Goal: Task Accomplishment & Management: Manage account settings

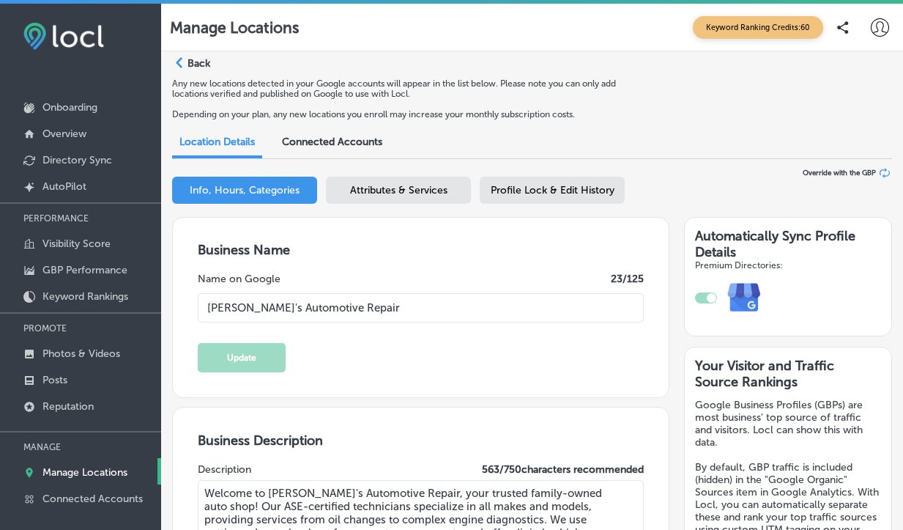
select select "US"
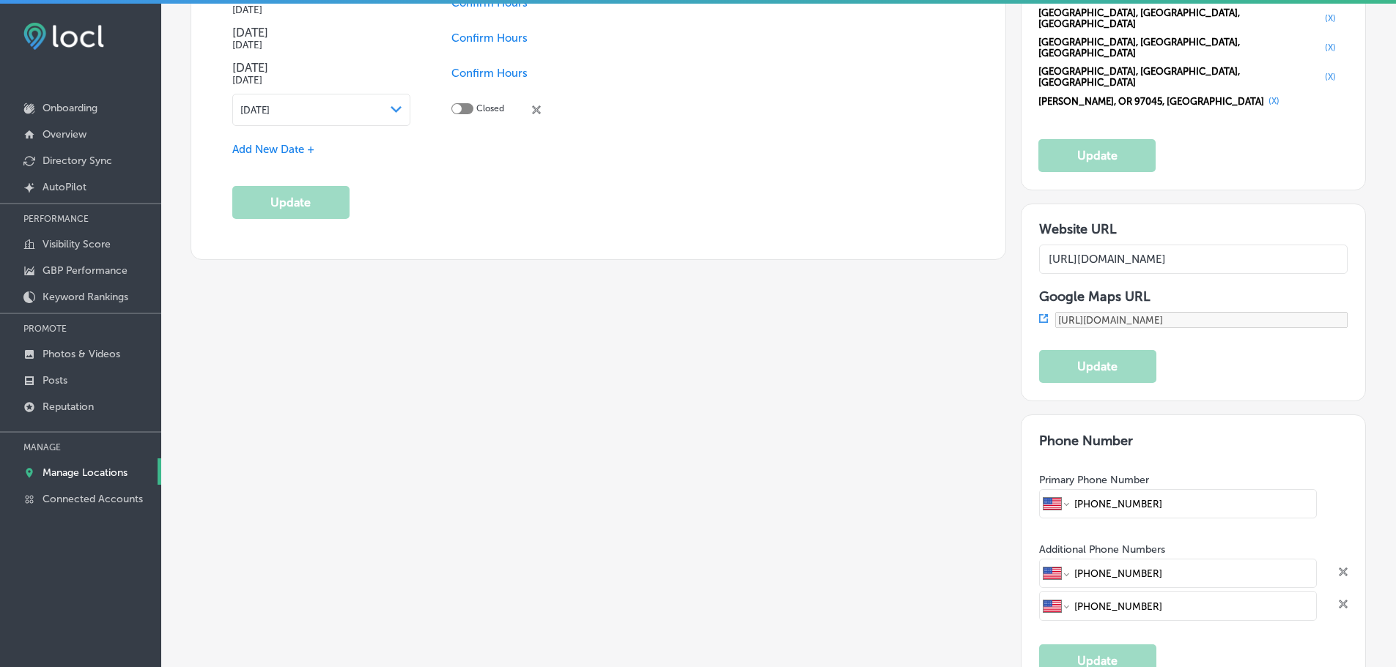
scroll to position [1831, 0]
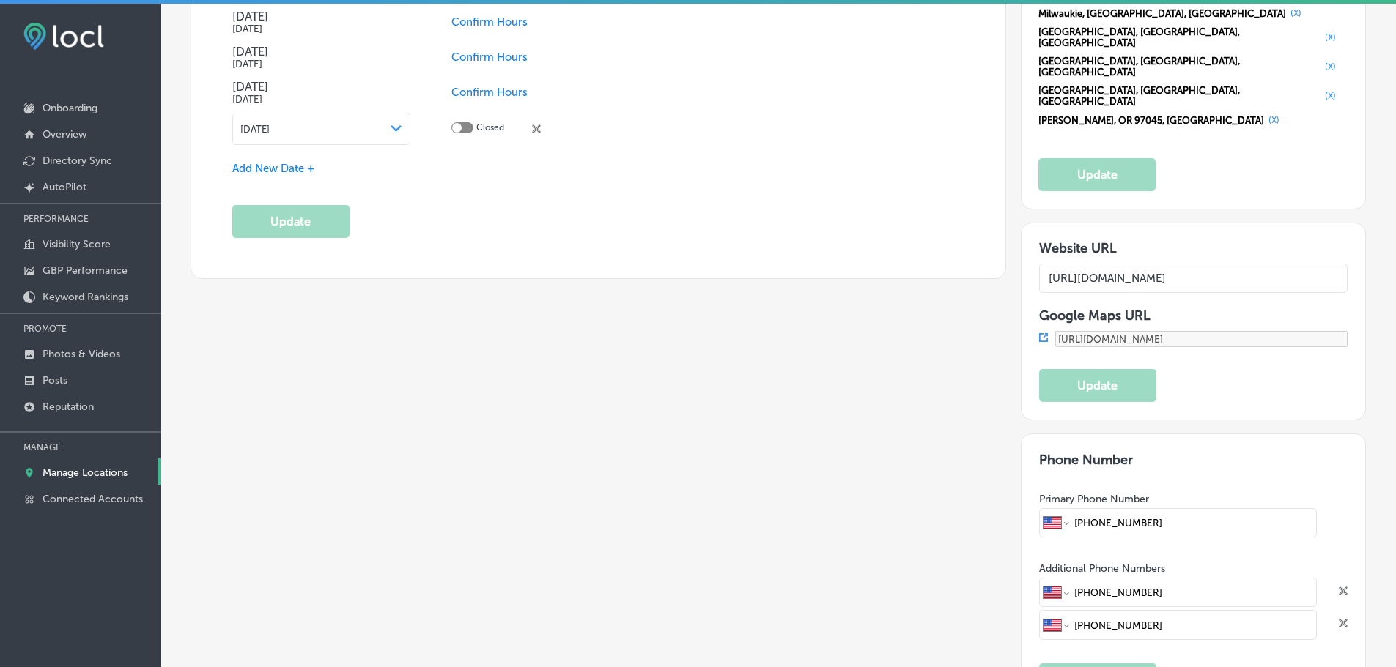
drag, startPoint x: 1163, startPoint y: 399, endPoint x: 1080, endPoint y: 401, distance: 83.5
click at [903, 509] on input "[PHONE_NUMBER]" at bounding box center [1192, 523] width 240 height 28
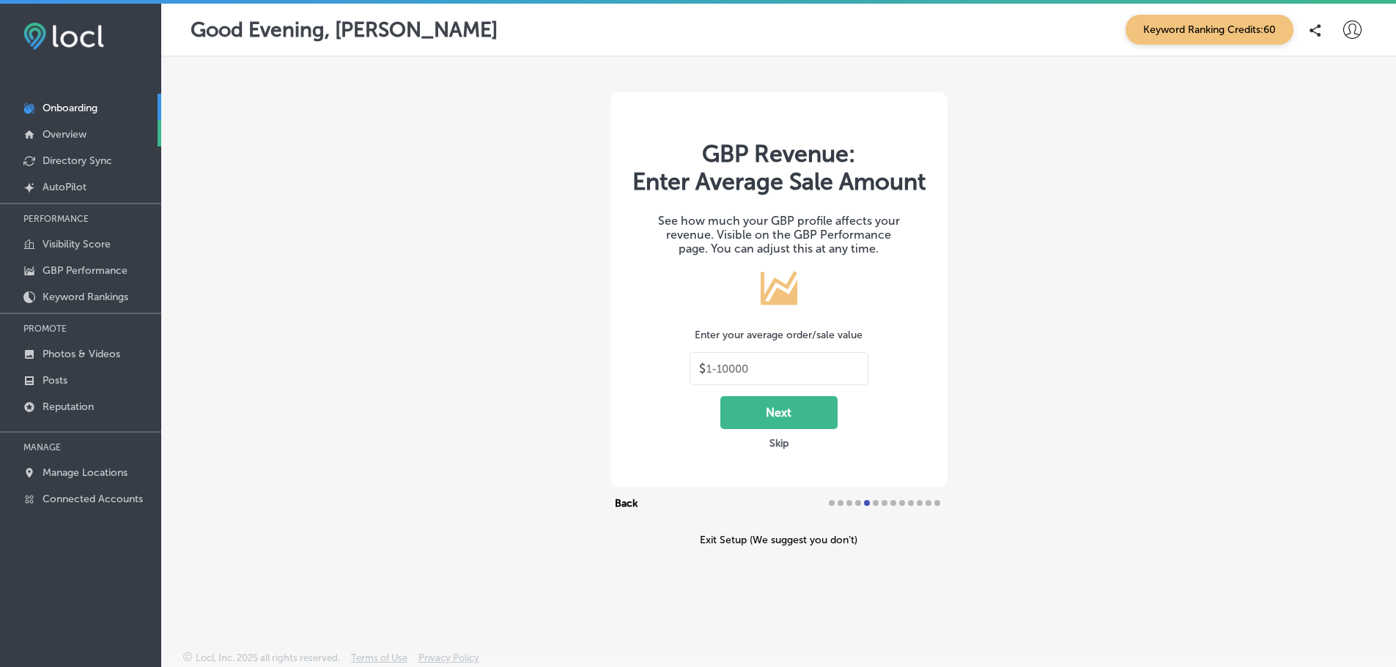
type input "30"
click at [69, 154] on link "Directory Sync" at bounding box center [80, 160] width 161 height 26
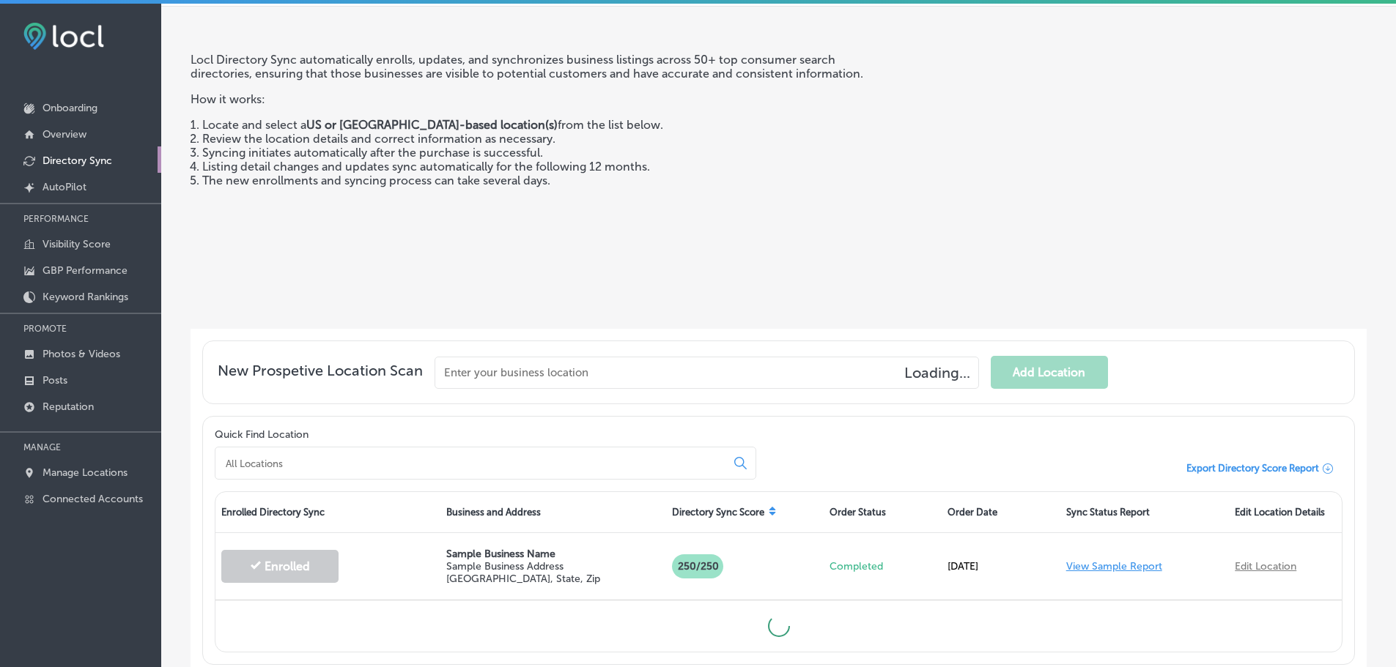
scroll to position [152, 0]
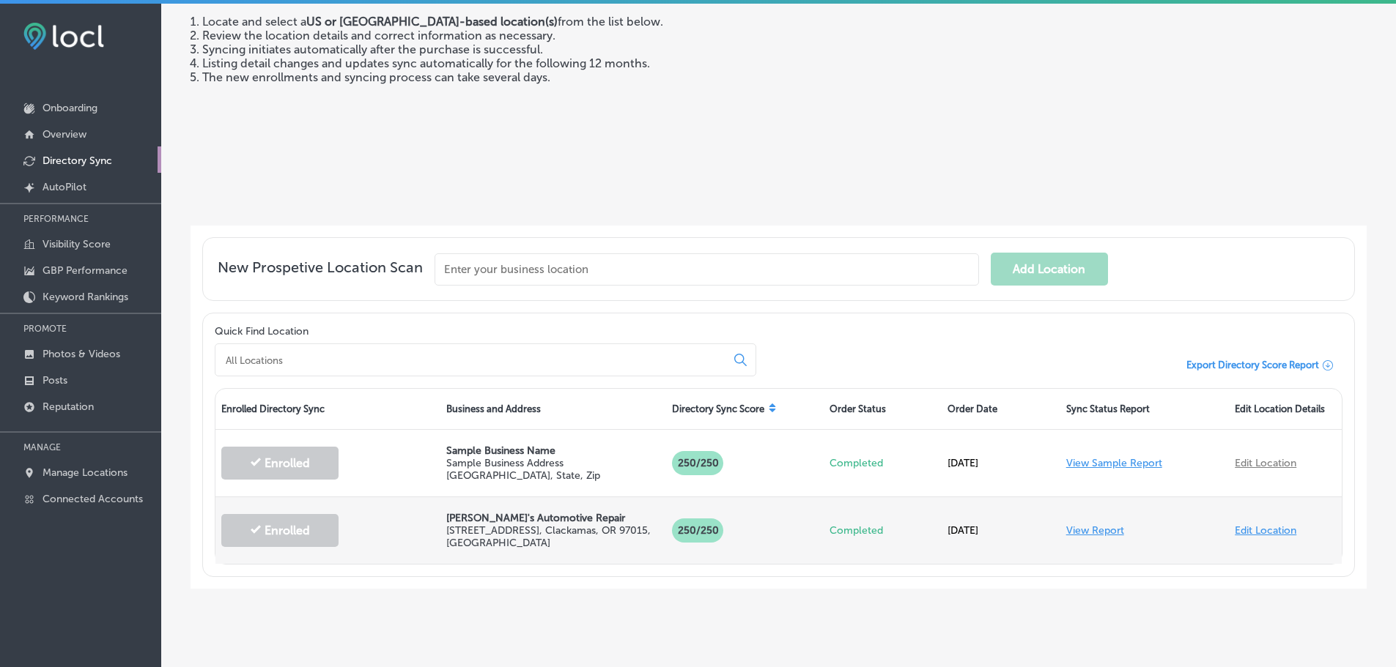
click at [1248, 528] on link "Edit Location" at bounding box center [1265, 531] width 62 height 12
select select "US"
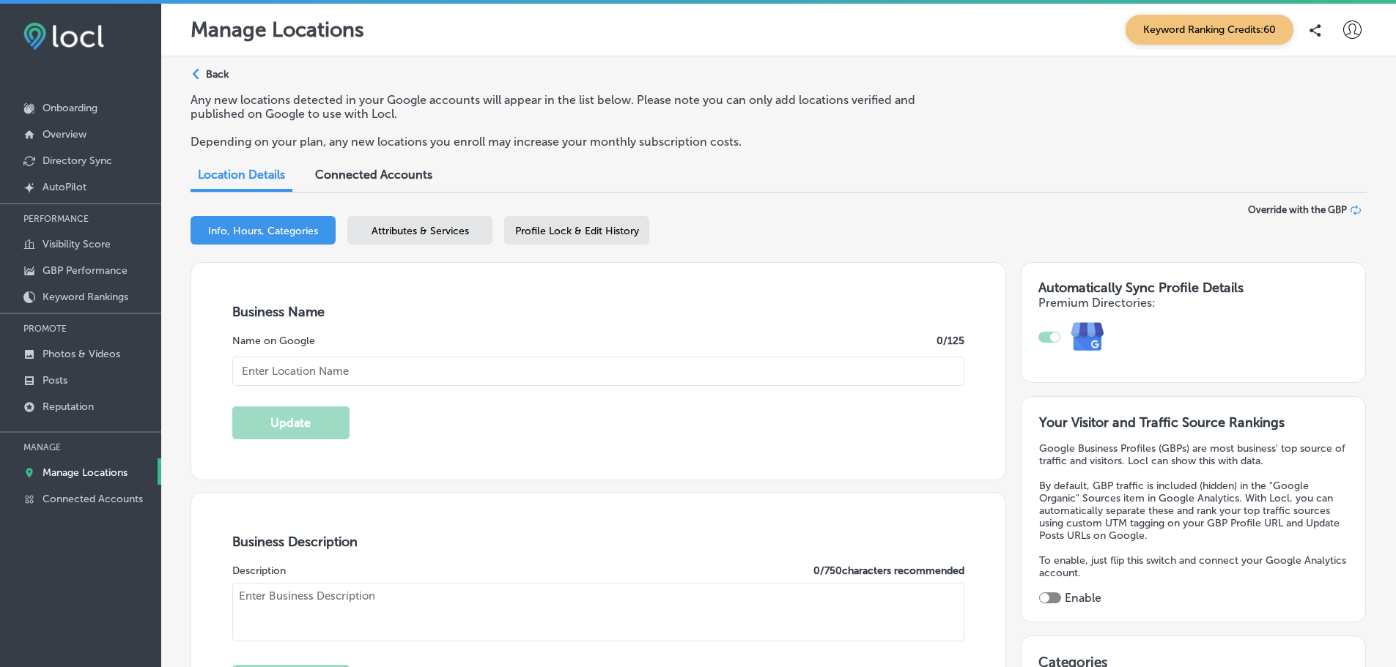
type input "[PERSON_NAME]'s Automotive Repair"
type textarea "Welcome to [PERSON_NAME]'s Automotive Repair, your trusted family-owned auto sh…"
type input "[STREET_ADDRESS]"
type input "Clackamas"
type input "97015"
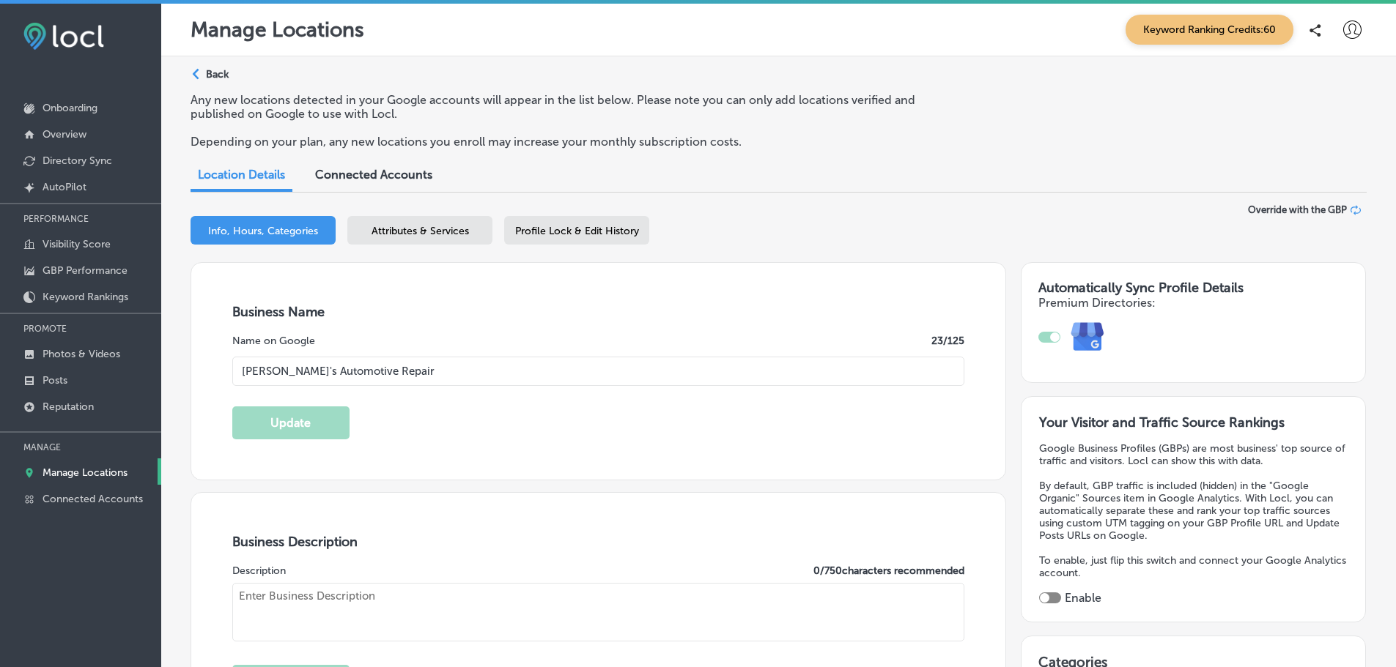
type input "US"
type input "[URL][DOMAIN_NAME]"
checkbox input "true"
type input "30"
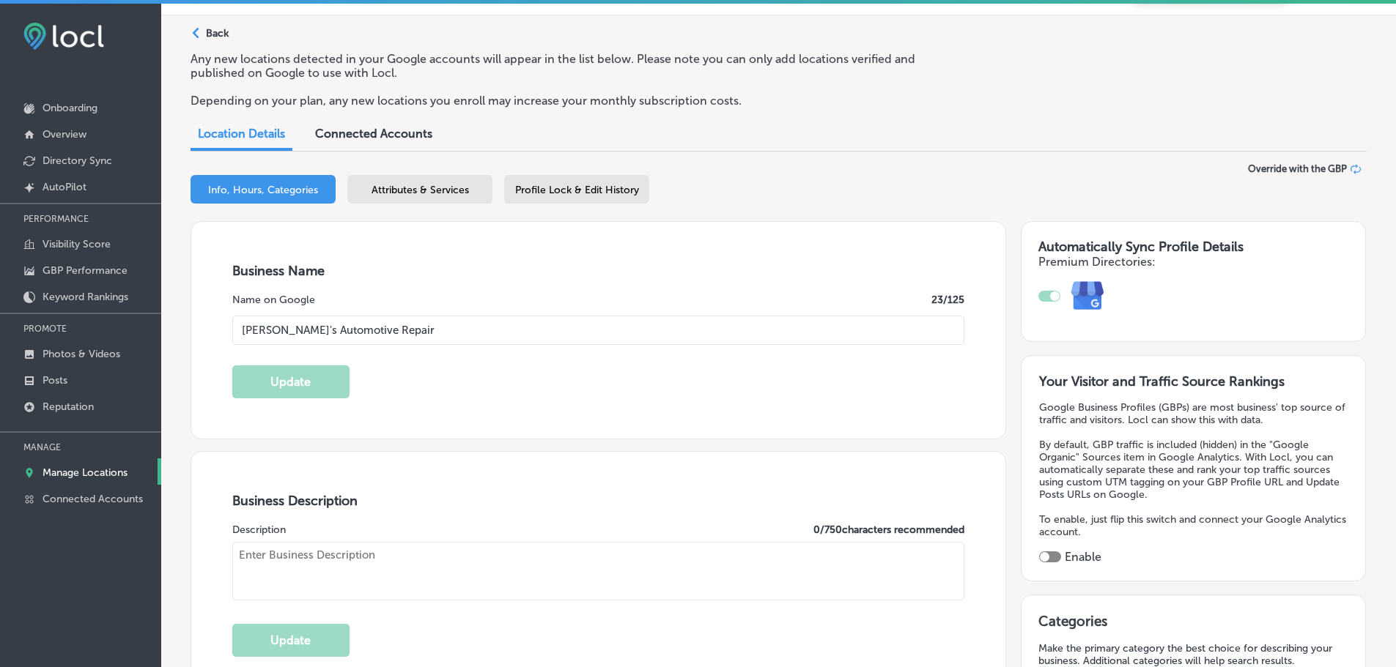
type input "[PHONE_NUMBER]"
select select "US"
type textarea "Welcome to [PERSON_NAME]'s Automotive Repair, your trusted family-owned auto sh…"
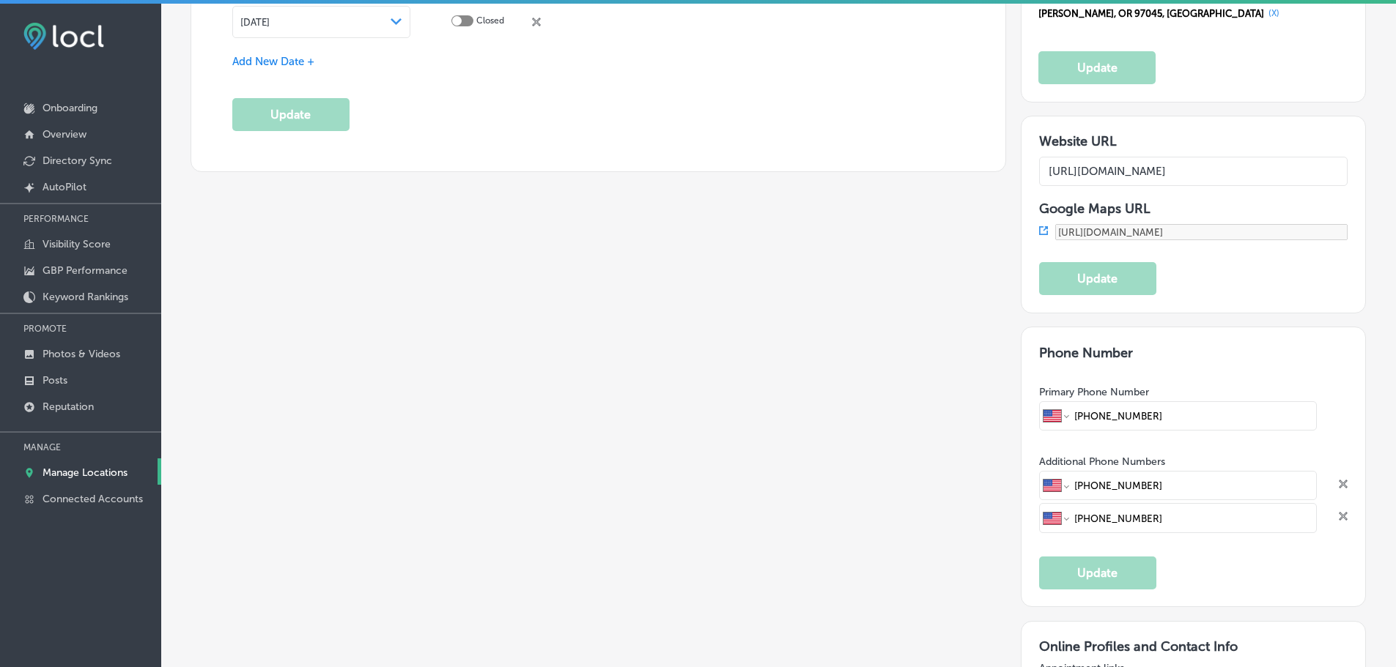
scroll to position [1978, 0]
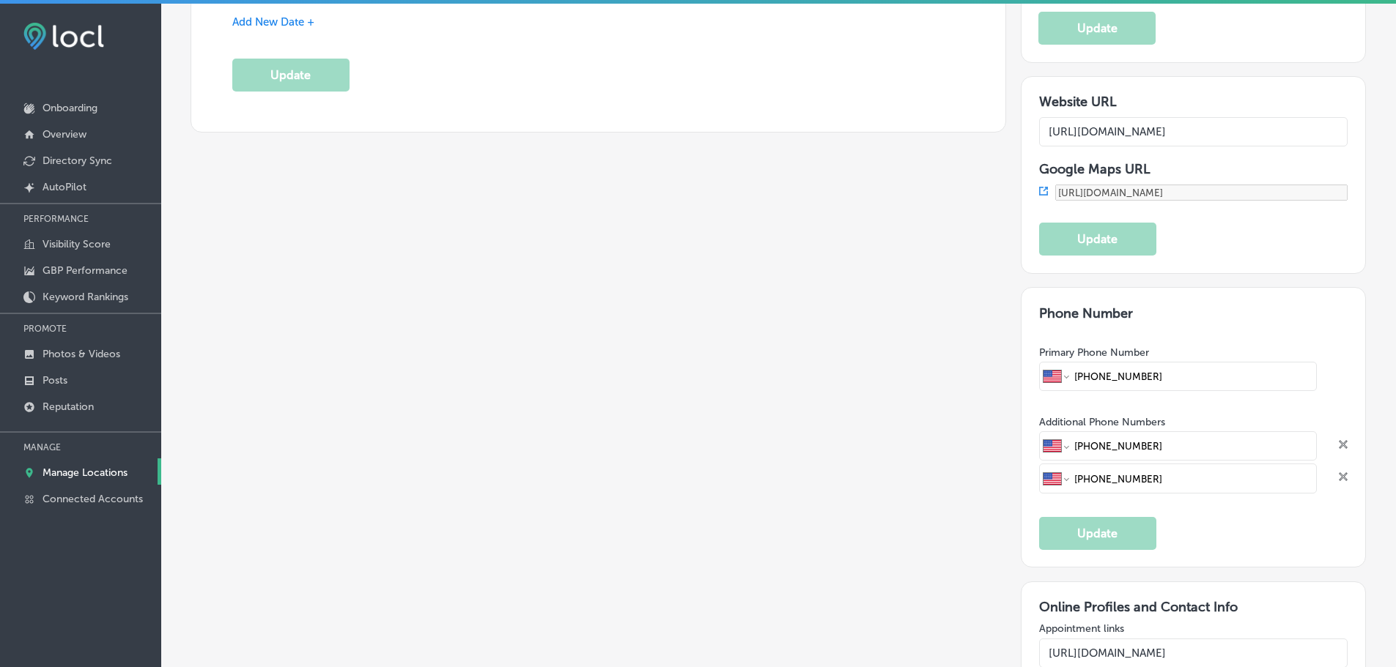
drag, startPoint x: 1163, startPoint y: 259, endPoint x: 1042, endPoint y: 256, distance: 120.9
click at [1039, 362] on div "International [GEOGRAPHIC_DATA] [GEOGRAPHIC_DATA] [GEOGRAPHIC_DATA] [GEOGRAPHIC…" at bounding box center [1178, 376] width 278 height 29
drag, startPoint x: 1169, startPoint y: 333, endPoint x: 1001, endPoint y: 327, distance: 168.6
click at [1166, 464] on input "[PHONE_NUMBER]" at bounding box center [1192, 478] width 240 height 28
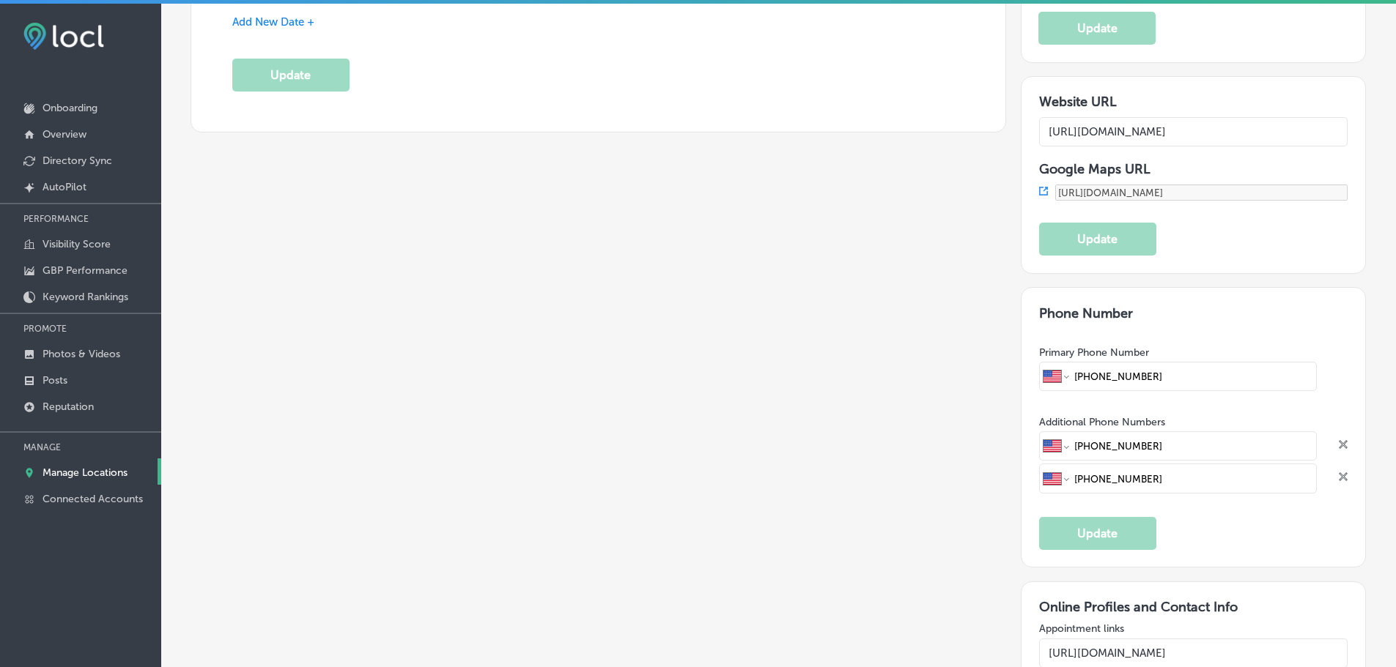
drag, startPoint x: 1175, startPoint y: 361, endPoint x: 1034, endPoint y: 355, distance: 140.8
click at [1039, 464] on div "International [GEOGRAPHIC_DATA] [GEOGRAPHIC_DATA] [GEOGRAPHIC_DATA] [GEOGRAPHIC…" at bounding box center [1178, 478] width 278 height 29
click at [1194, 363] on input "[PHONE_NUMBER]" at bounding box center [1192, 377] width 240 height 28
click at [1185, 363] on input "[PHONE_NUMBER]" at bounding box center [1192, 377] width 240 height 28
type input "[PHONE_NUMBER]"
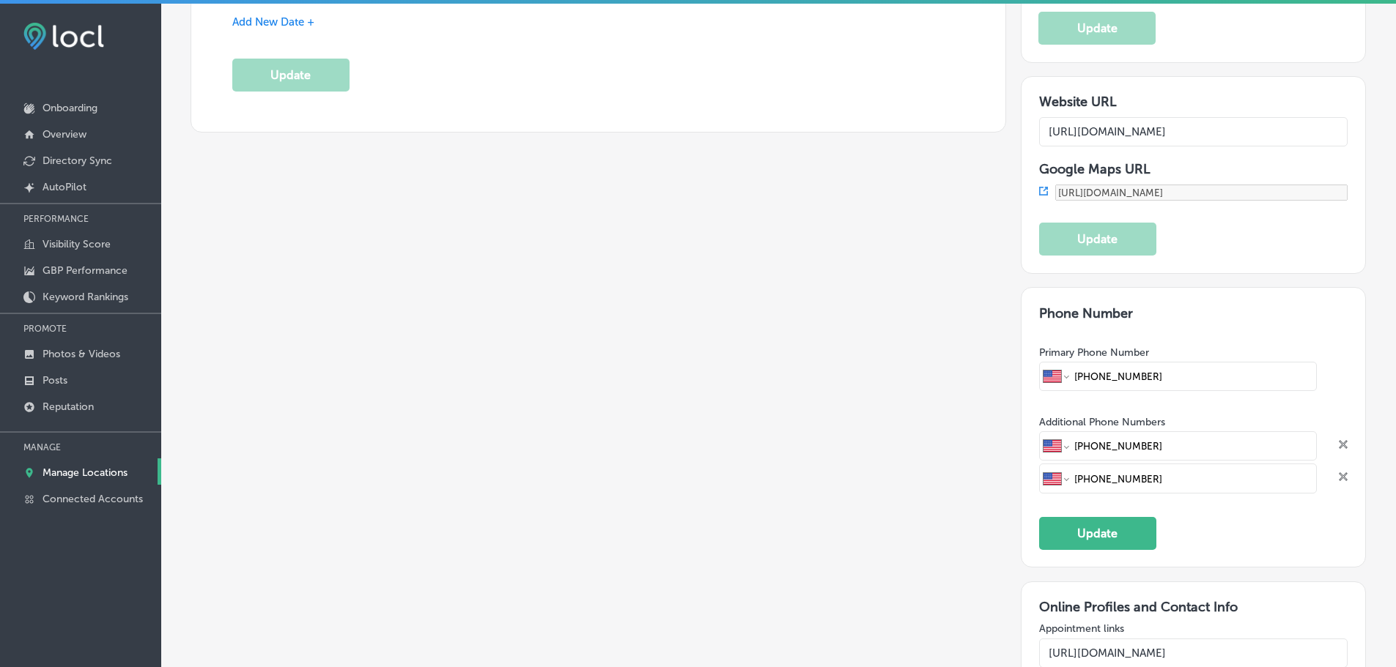
drag, startPoint x: 1152, startPoint y: 323, endPoint x: 1046, endPoint y: 311, distance: 106.9
click at [1048, 429] on div "International [GEOGRAPHIC_DATA] [GEOGRAPHIC_DATA] [GEOGRAPHIC_DATA] [GEOGRAPHIC…" at bounding box center [1193, 445] width 308 height 32
paste input "[PHONE_NUMBER]"
type input "[PHONE_NUMBER]"
drag, startPoint x: 1183, startPoint y: 357, endPoint x: 1053, endPoint y: 354, distance: 129.7
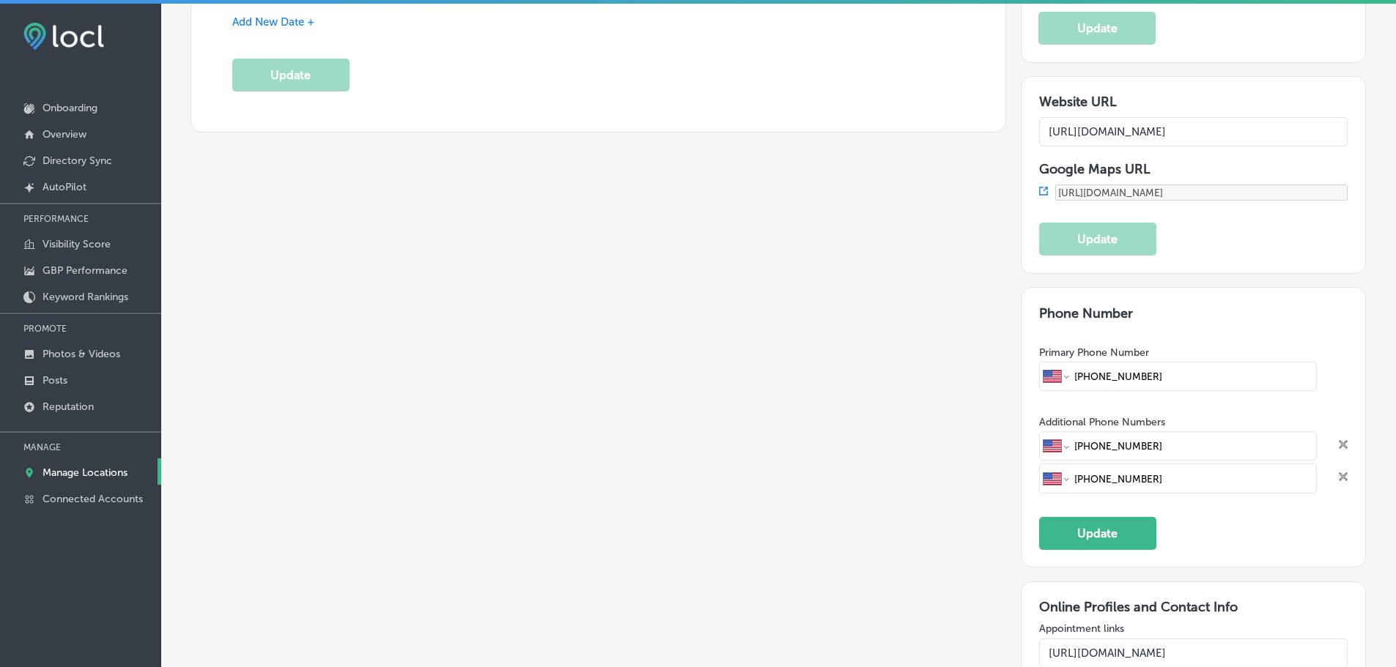
click at [1053, 464] on div "International [GEOGRAPHIC_DATA] [GEOGRAPHIC_DATA] [GEOGRAPHIC_DATA] [GEOGRAPHIC…" at bounding box center [1178, 478] width 278 height 29
click at [1187, 464] on input "[PHONE_NUMBER]" at bounding box center [1192, 478] width 240 height 28
drag, startPoint x: 1187, startPoint y: 357, endPoint x: 1001, endPoint y: 363, distance: 185.4
click at [1338, 473] on icon "close Created with Sketch." at bounding box center [1342, 477] width 9 height 9
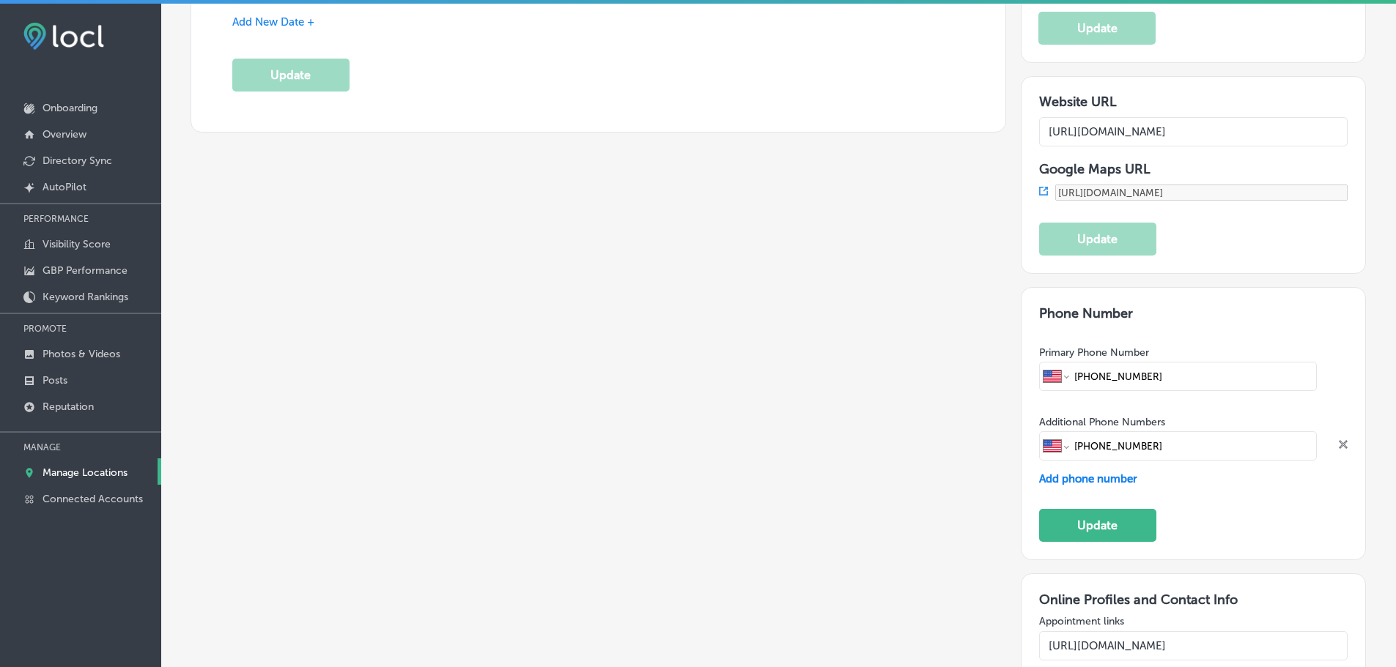
drag, startPoint x: 1167, startPoint y: 331, endPoint x: 1082, endPoint y: 318, distance: 86.0
click at [1082, 432] on input "[PHONE_NUMBER]" at bounding box center [1192, 446] width 240 height 28
click at [1305, 402] on div "Phone Number Primary Phone Number International [GEOGRAPHIC_DATA] [GEOGRAPHIC_D…" at bounding box center [1193, 423] width 308 height 237
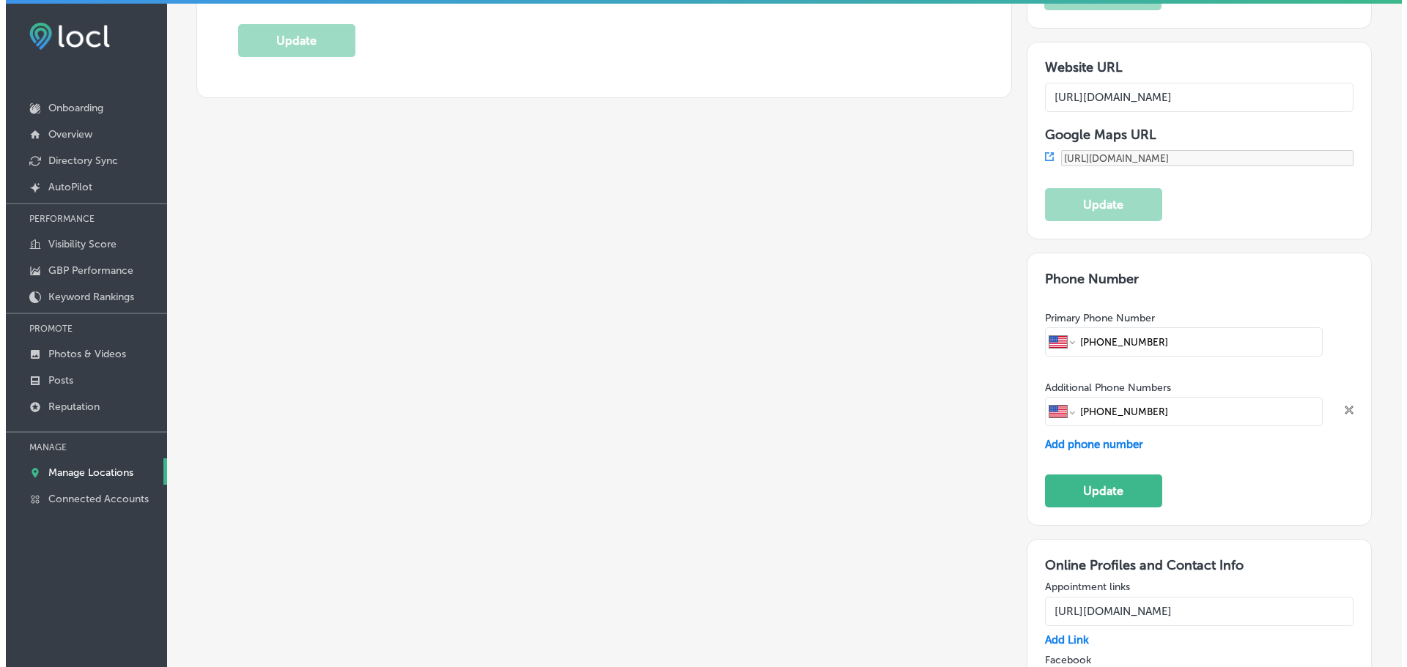
scroll to position [2051, 0]
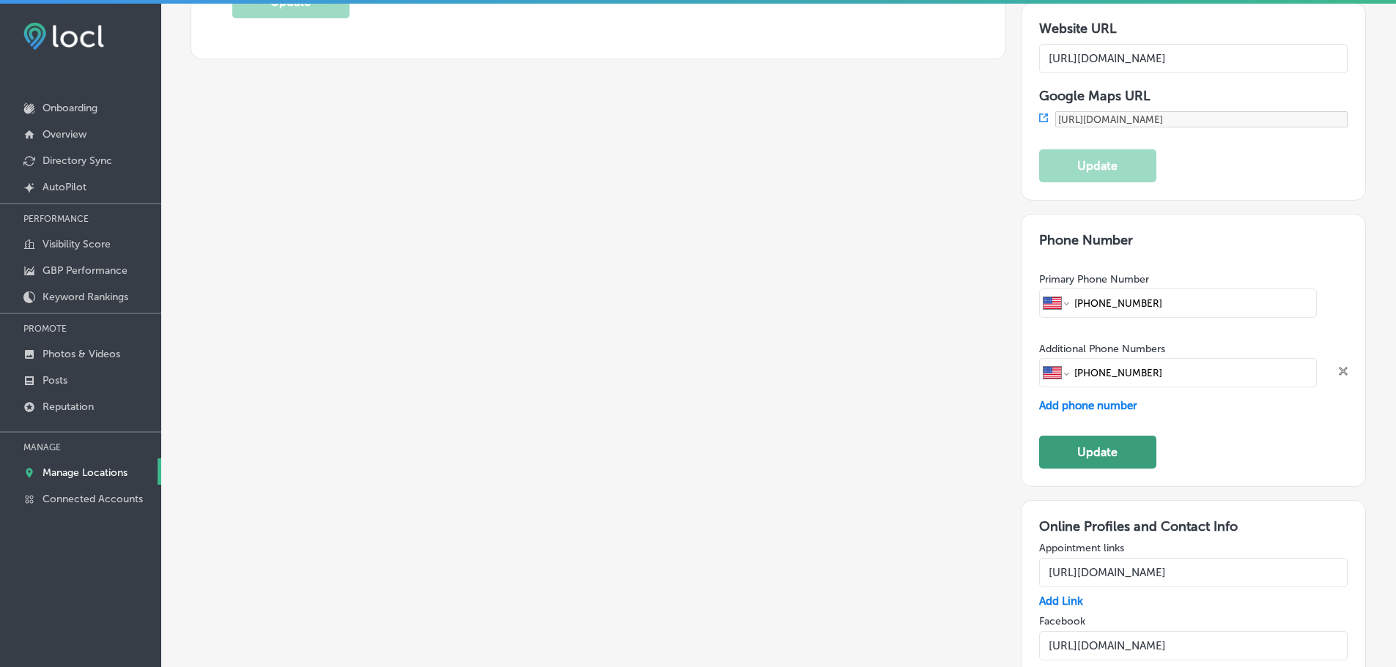
click at [1116, 436] on button "Update" at bounding box center [1097, 452] width 117 height 33
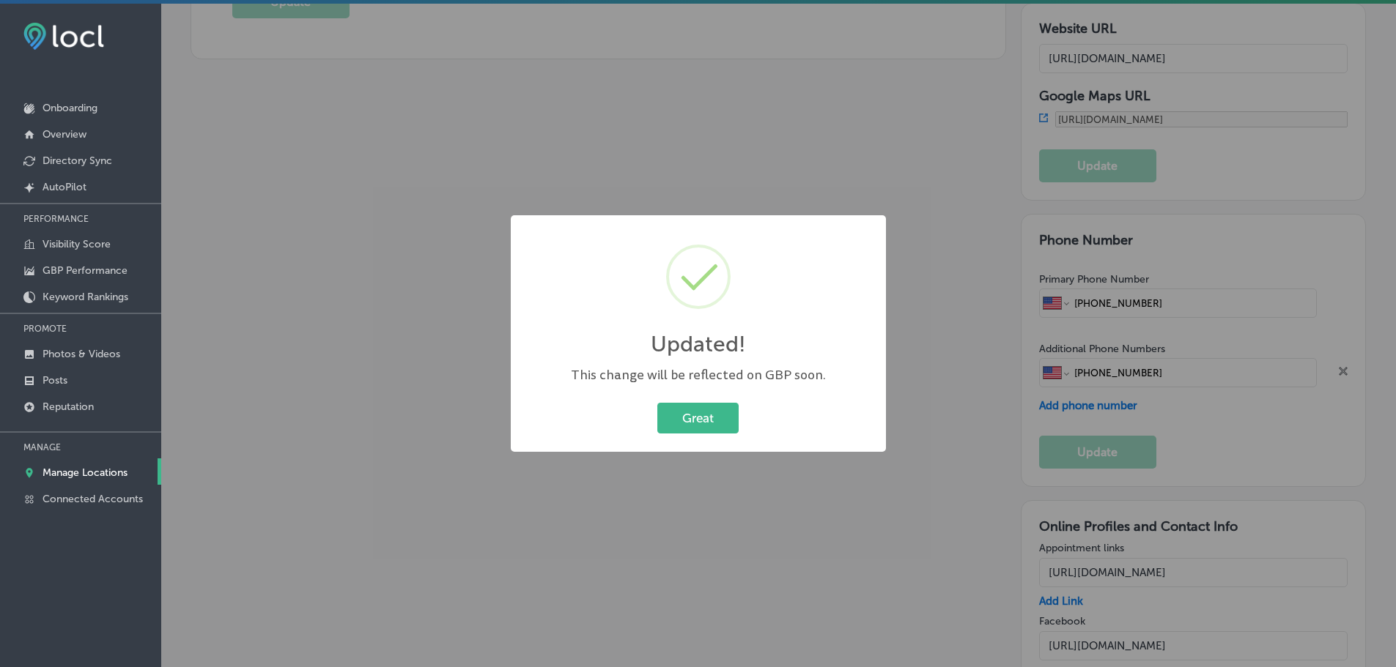
scroll to position [2053, 0]
click at [697, 421] on button "Great" at bounding box center [703, 418] width 81 height 30
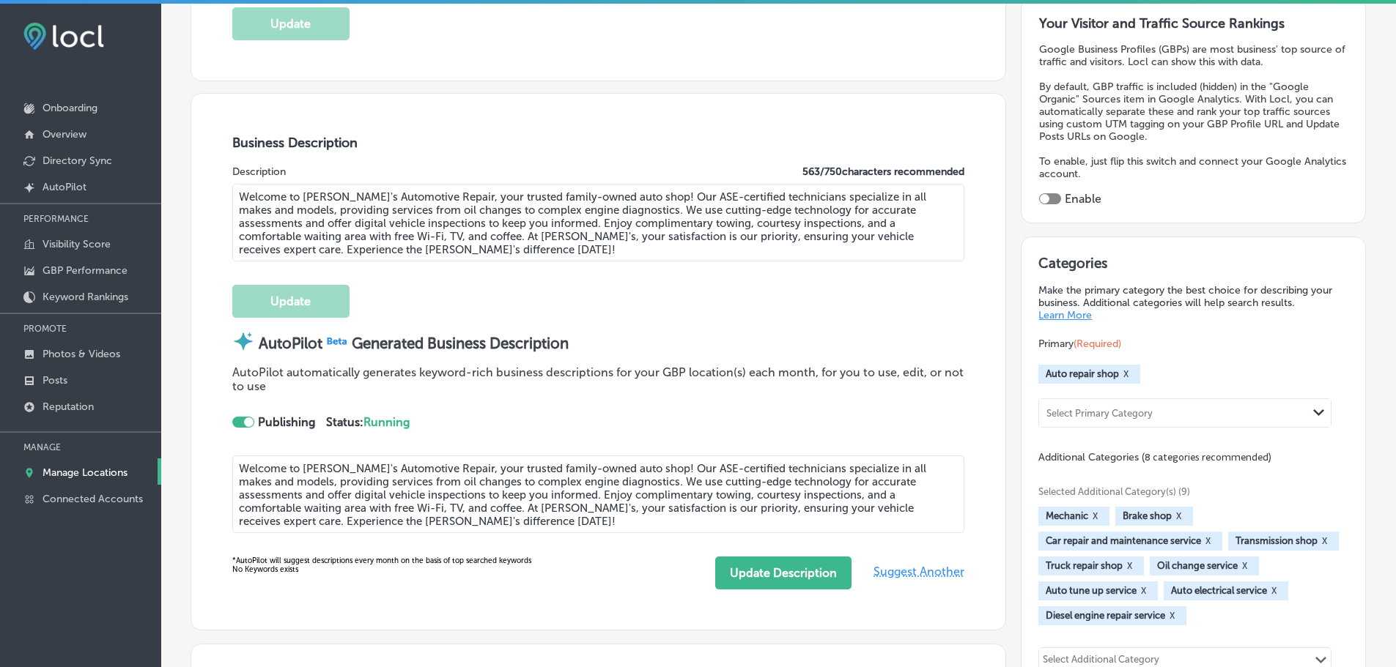
scroll to position [366, 0]
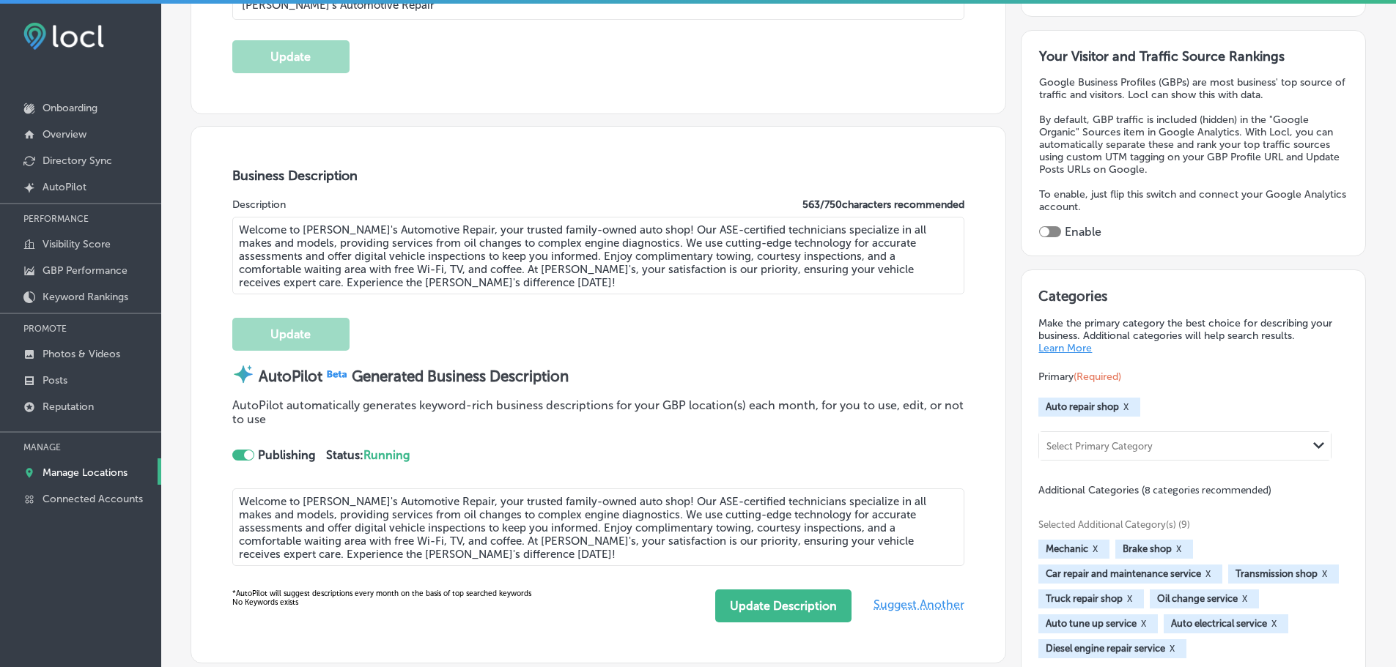
click at [1040, 228] on div at bounding box center [1045, 232] width 10 height 10
checkbox input "true"
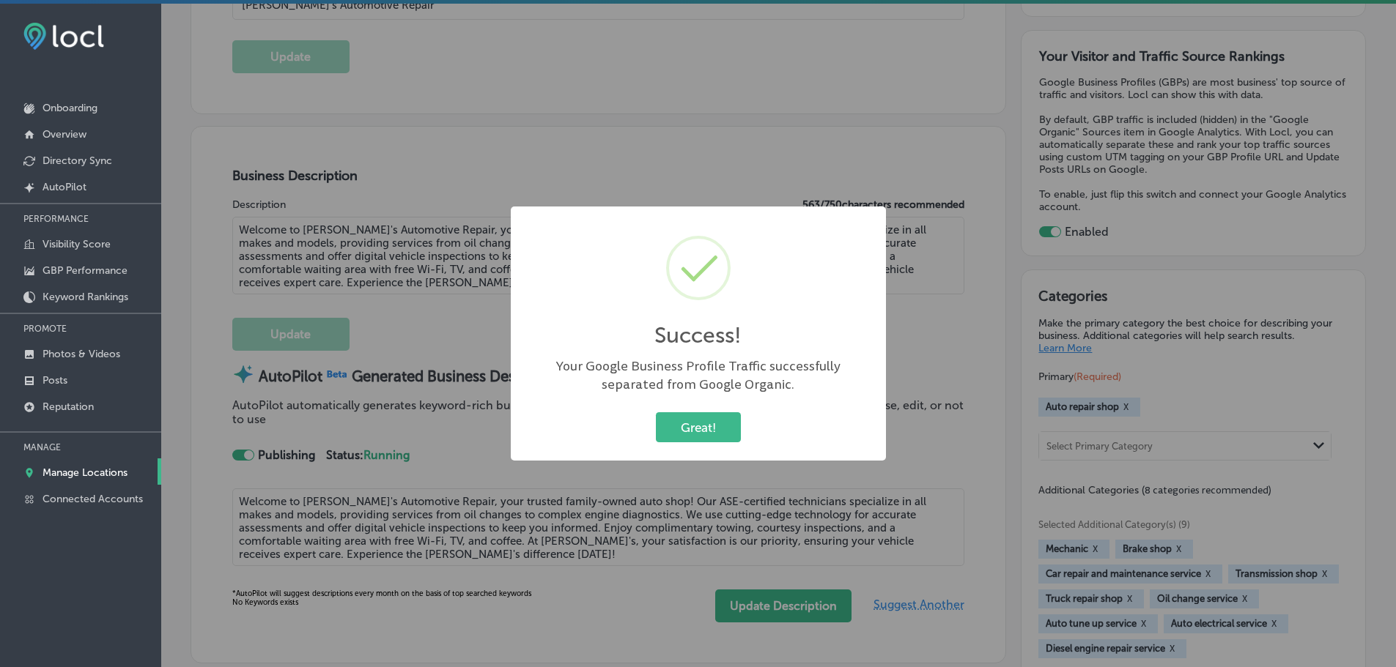
scroll to position [367, 0]
click at [721, 425] on button "Great!" at bounding box center [703, 427] width 85 height 30
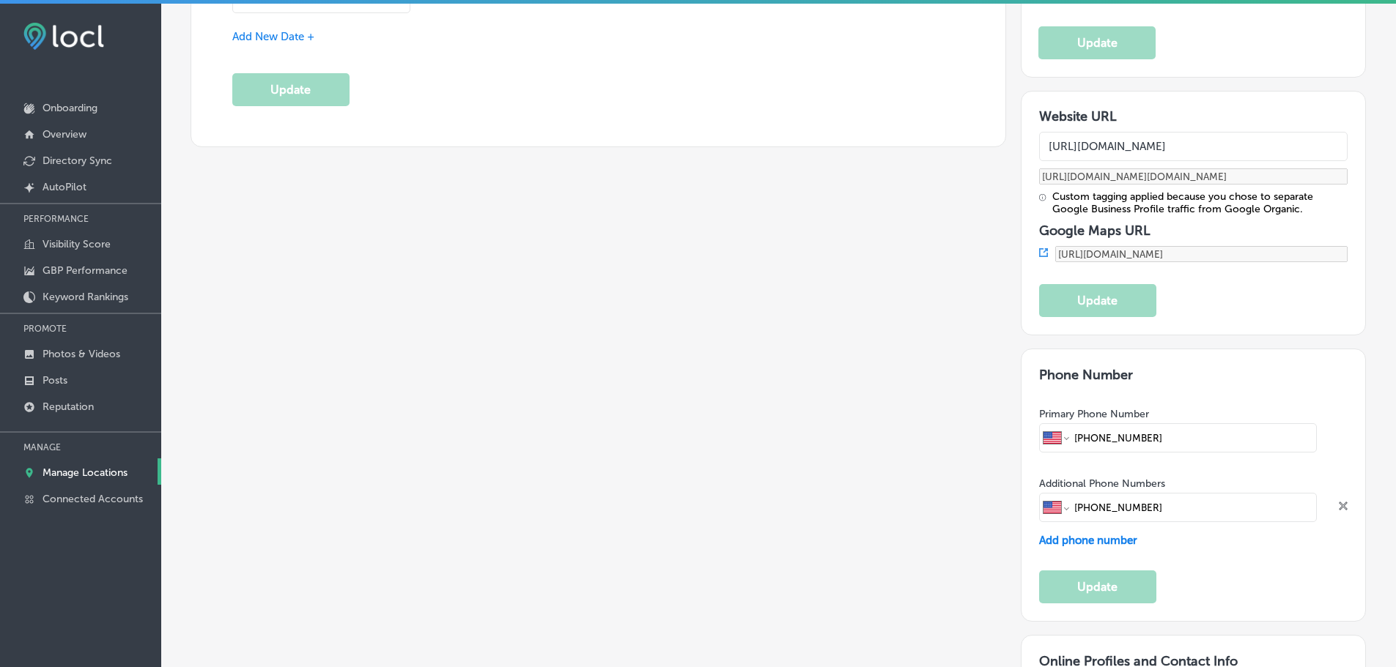
scroll to position [1978, 0]
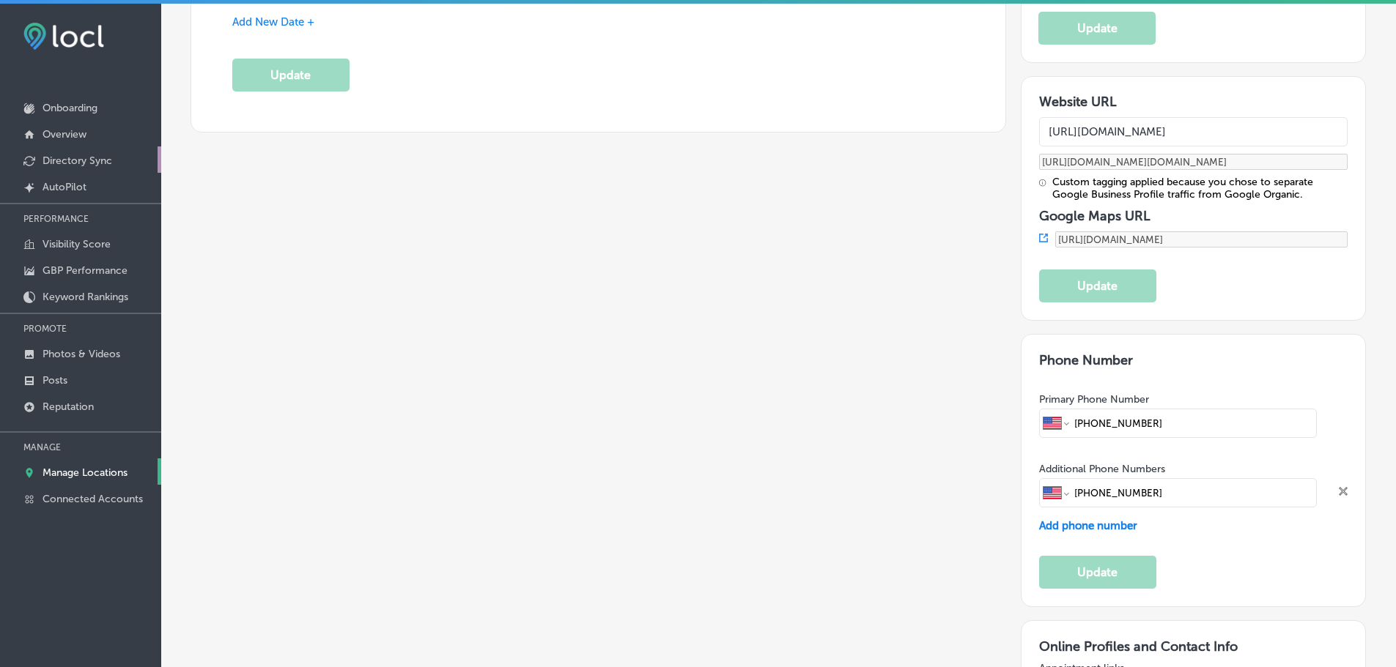
click at [73, 161] on p "Directory Sync" at bounding box center [77, 161] width 70 height 12
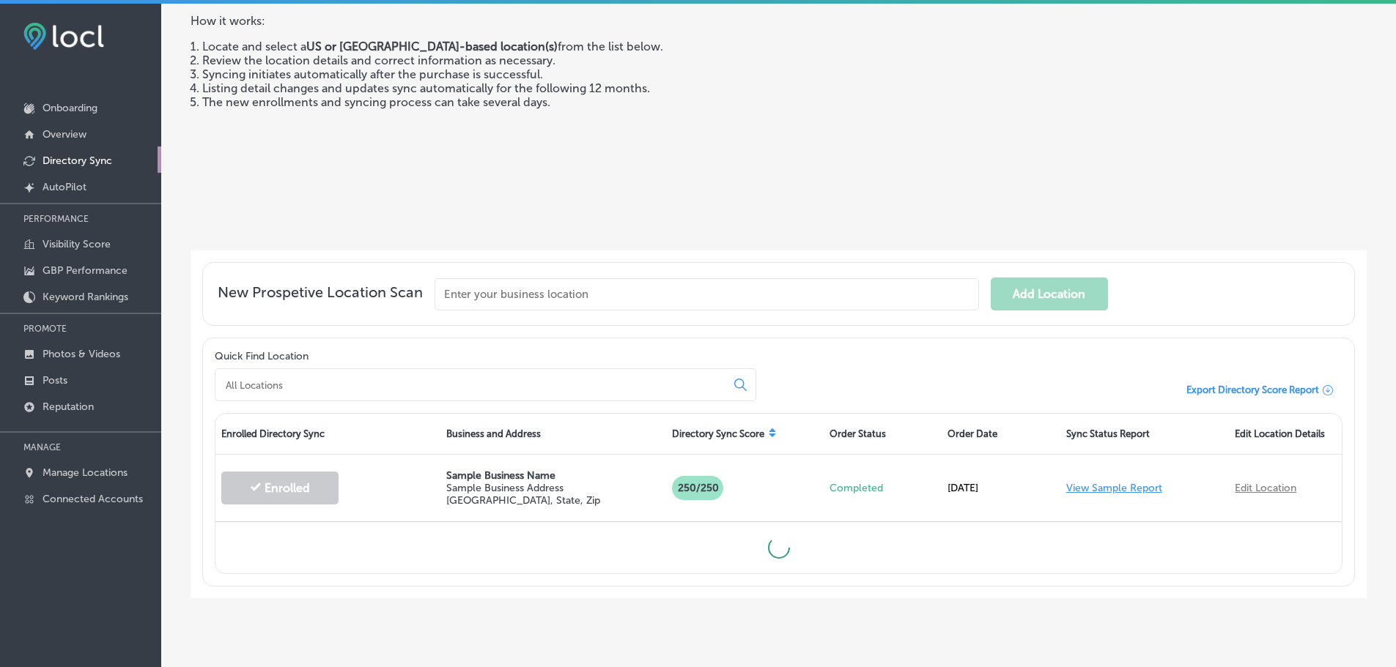
scroll to position [152, 0]
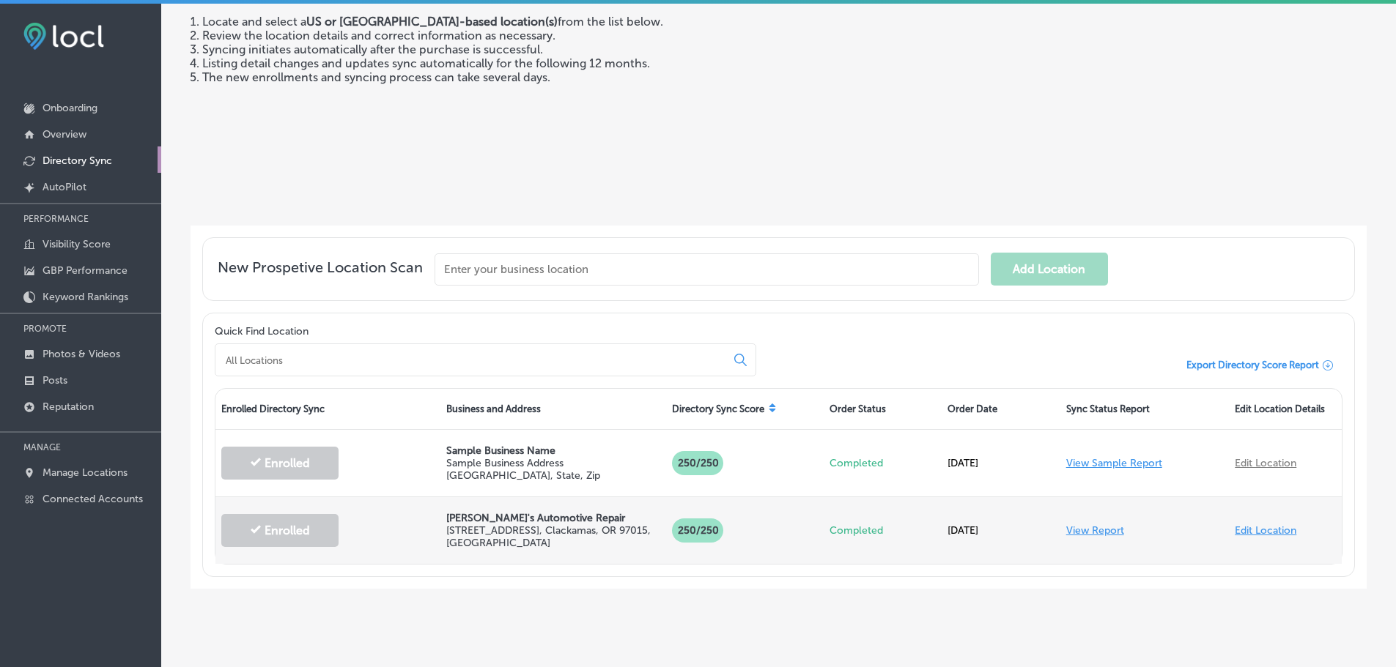
click at [1092, 527] on link "View Report" at bounding box center [1095, 531] width 58 height 12
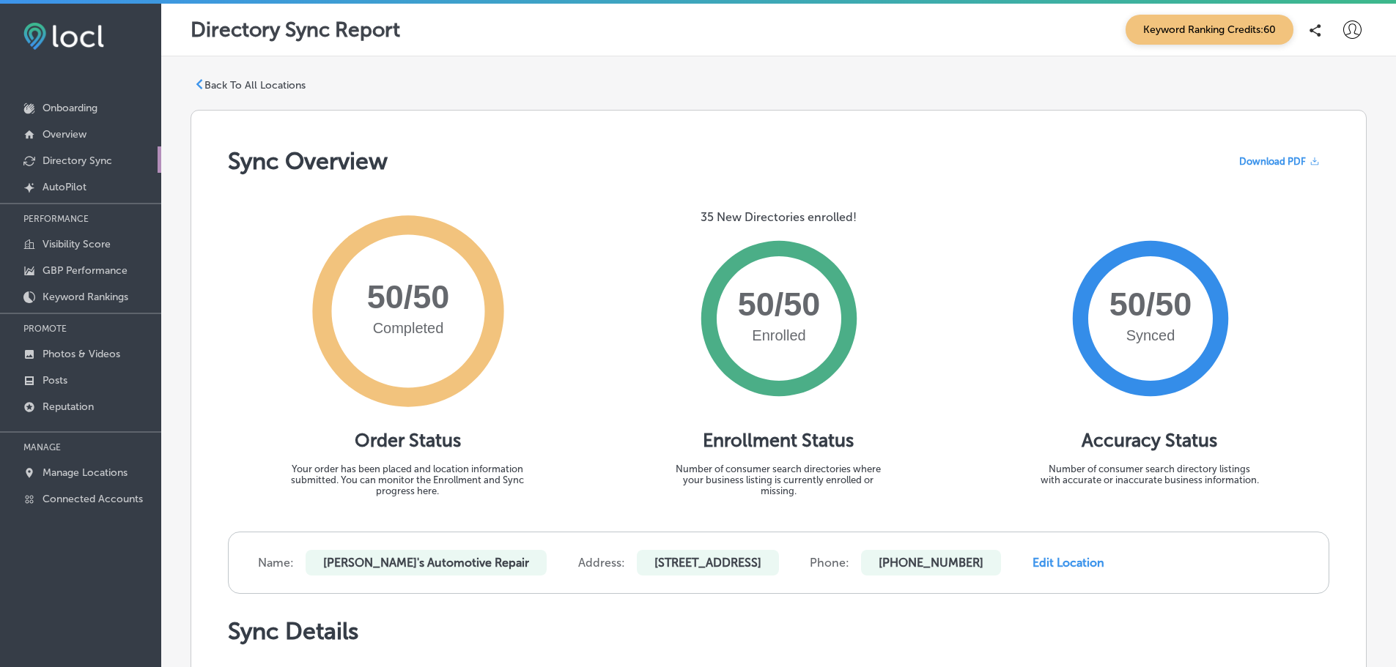
click at [83, 161] on p "Directory Sync" at bounding box center [77, 161] width 70 height 12
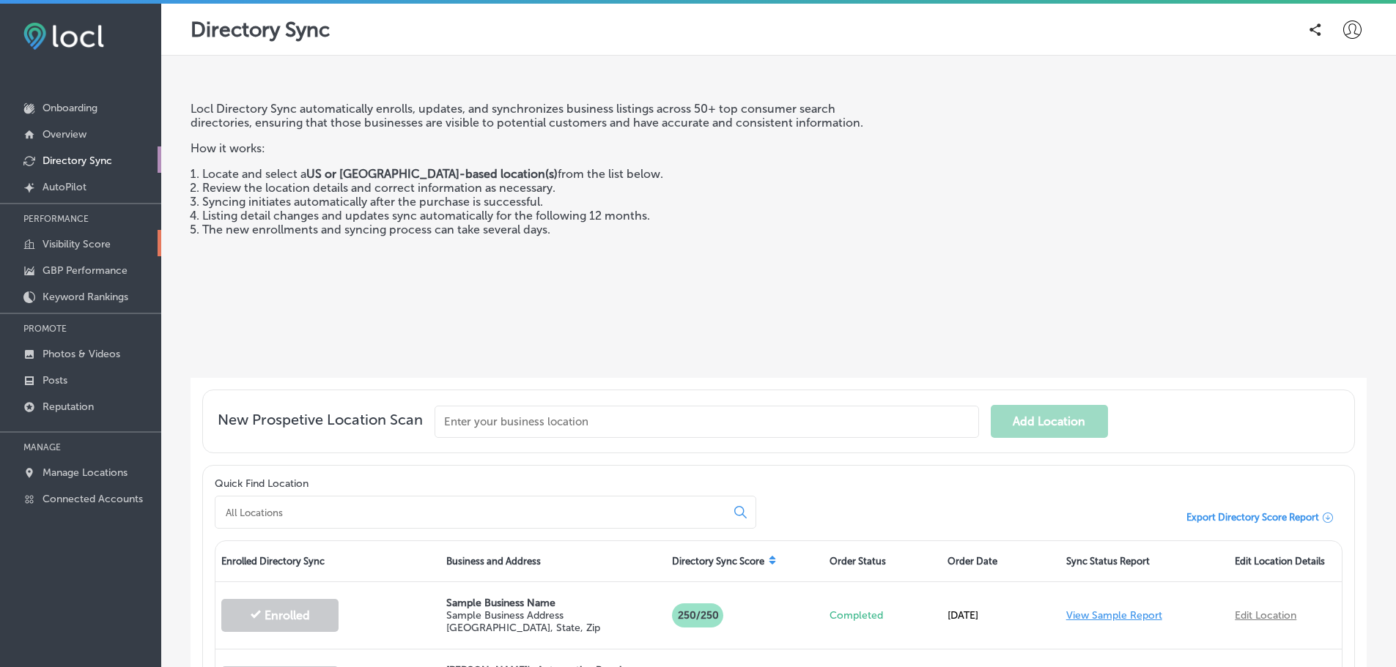
click at [75, 248] on p "Visibility Score" at bounding box center [76, 244] width 68 height 12
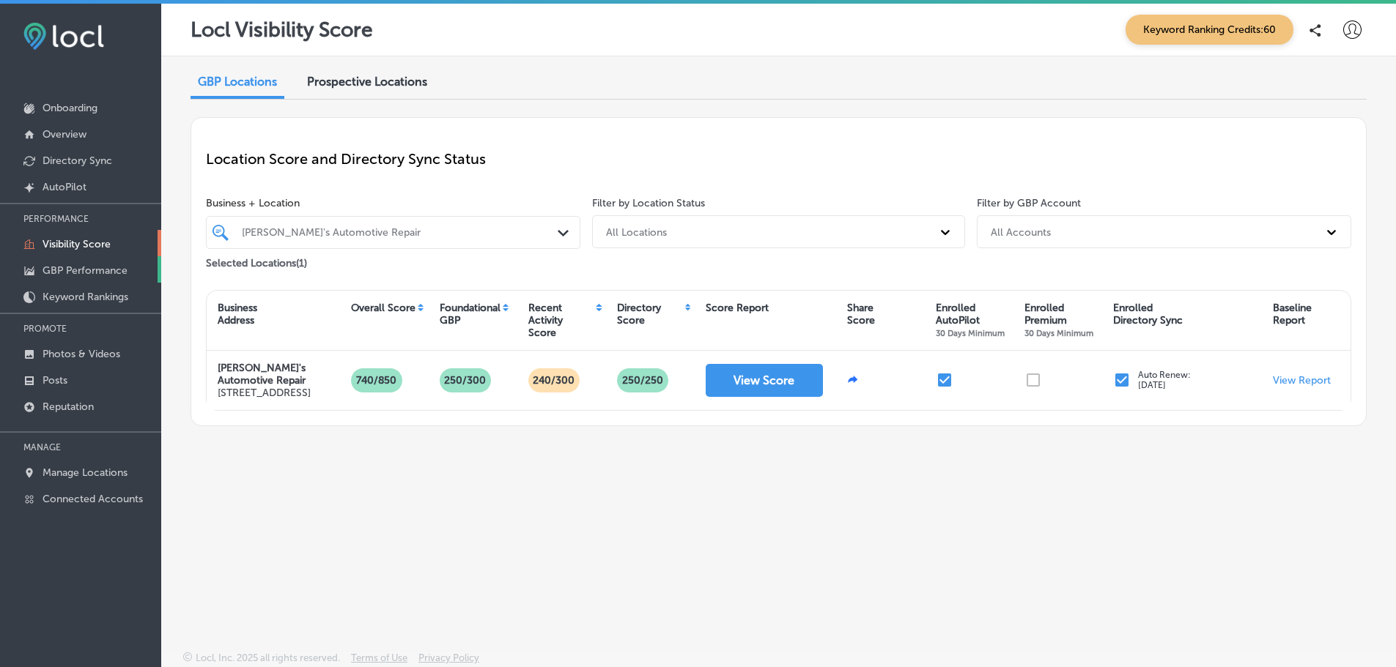
click at [89, 271] on p "GBP Performance" at bounding box center [84, 270] width 85 height 12
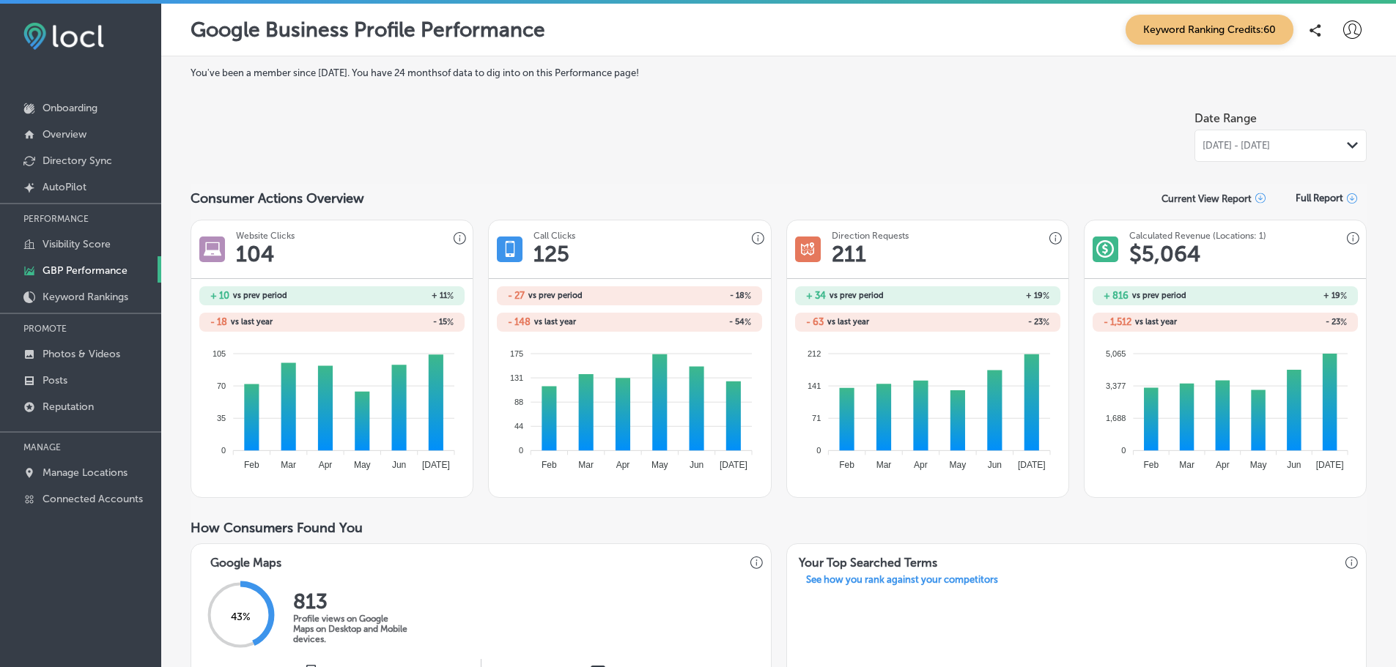
click at [1314, 199] on span "Full Report" at bounding box center [1319, 198] width 48 height 11
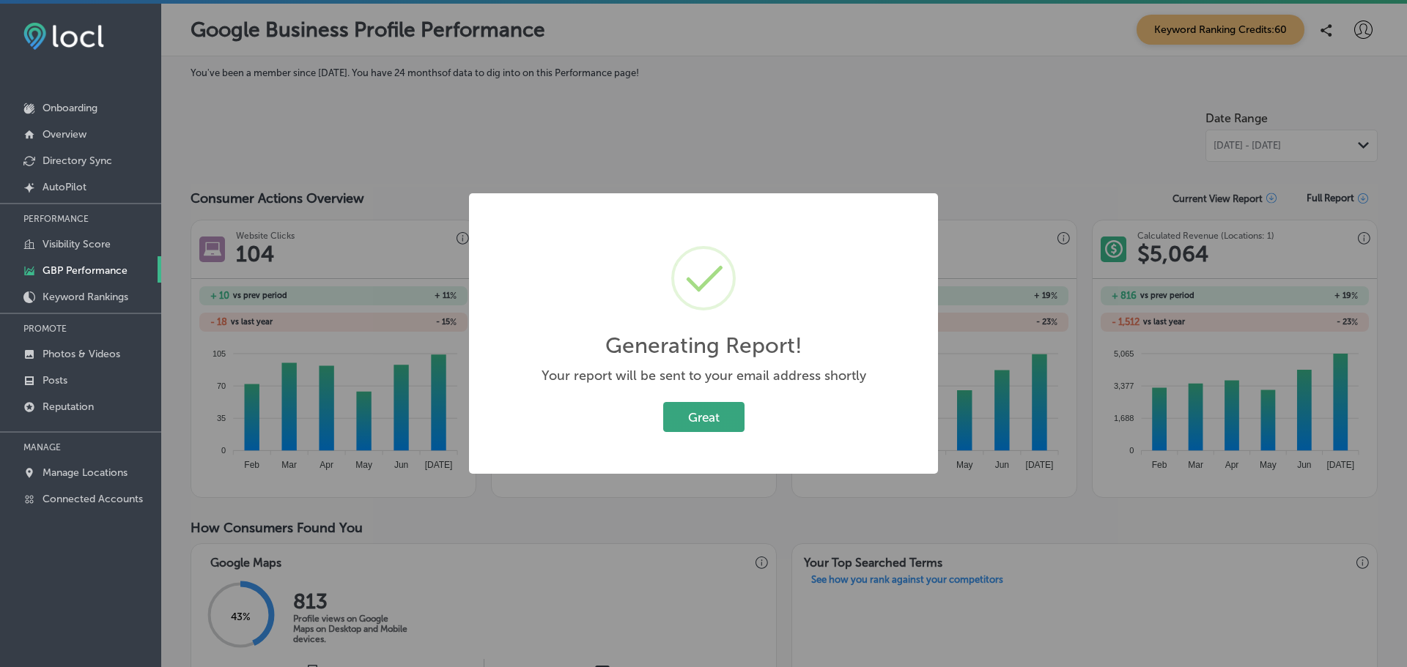
click at [703, 415] on button "Great" at bounding box center [703, 417] width 81 height 30
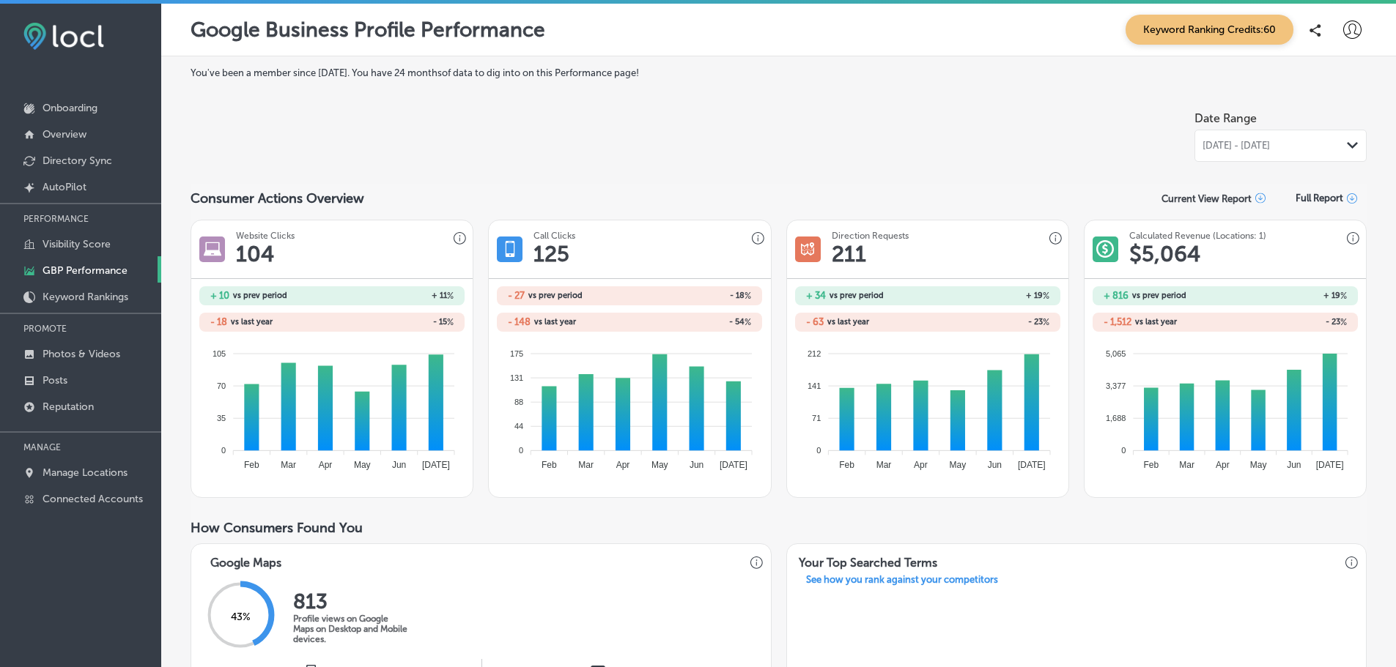
click at [1324, 141] on div "[DATE] - [DATE] Path Created with Sketch." at bounding box center [1280, 146] width 156 height 12
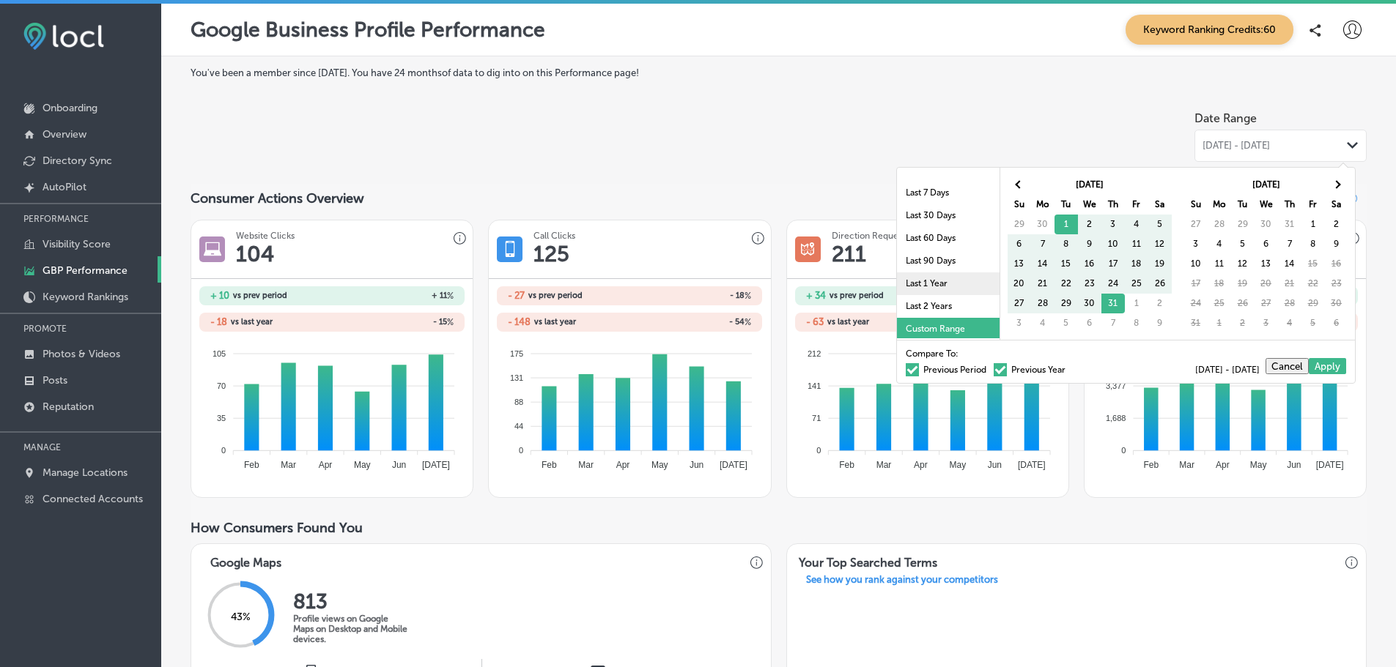
scroll to position [85, 0]
click at [931, 302] on li "Last 2 Years" at bounding box center [948, 304] width 103 height 23
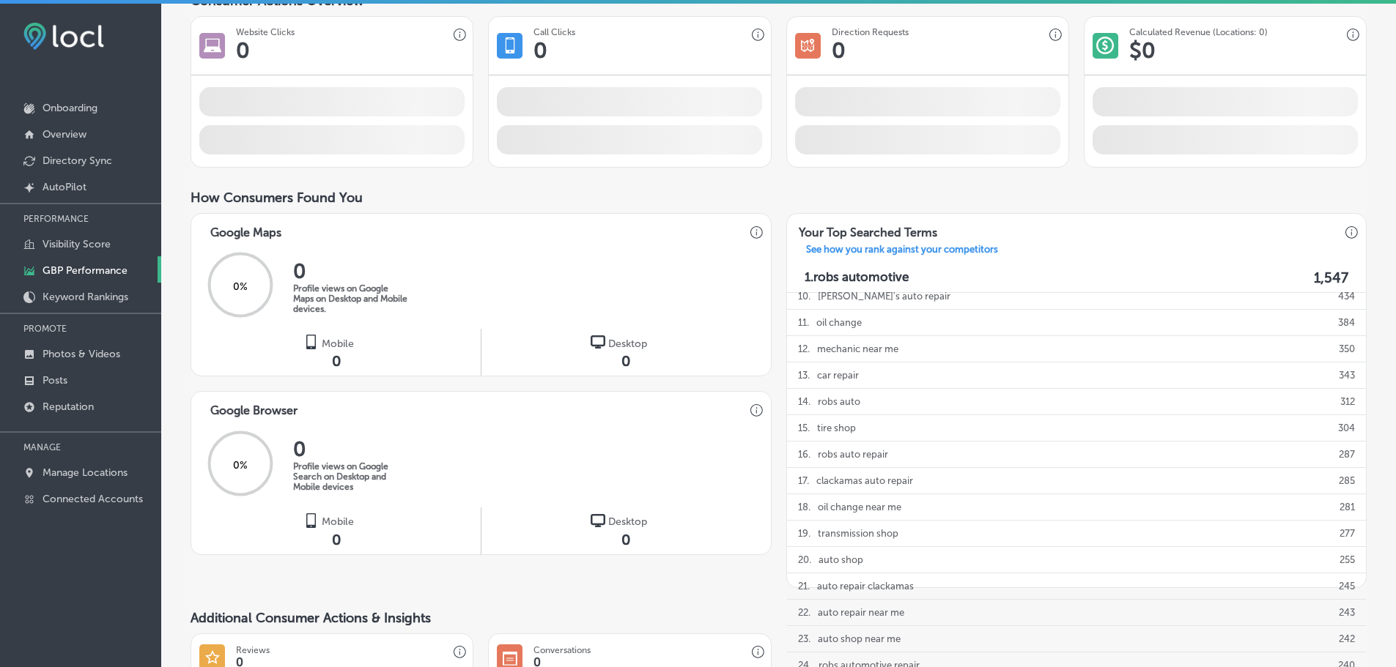
scroll to position [73, 0]
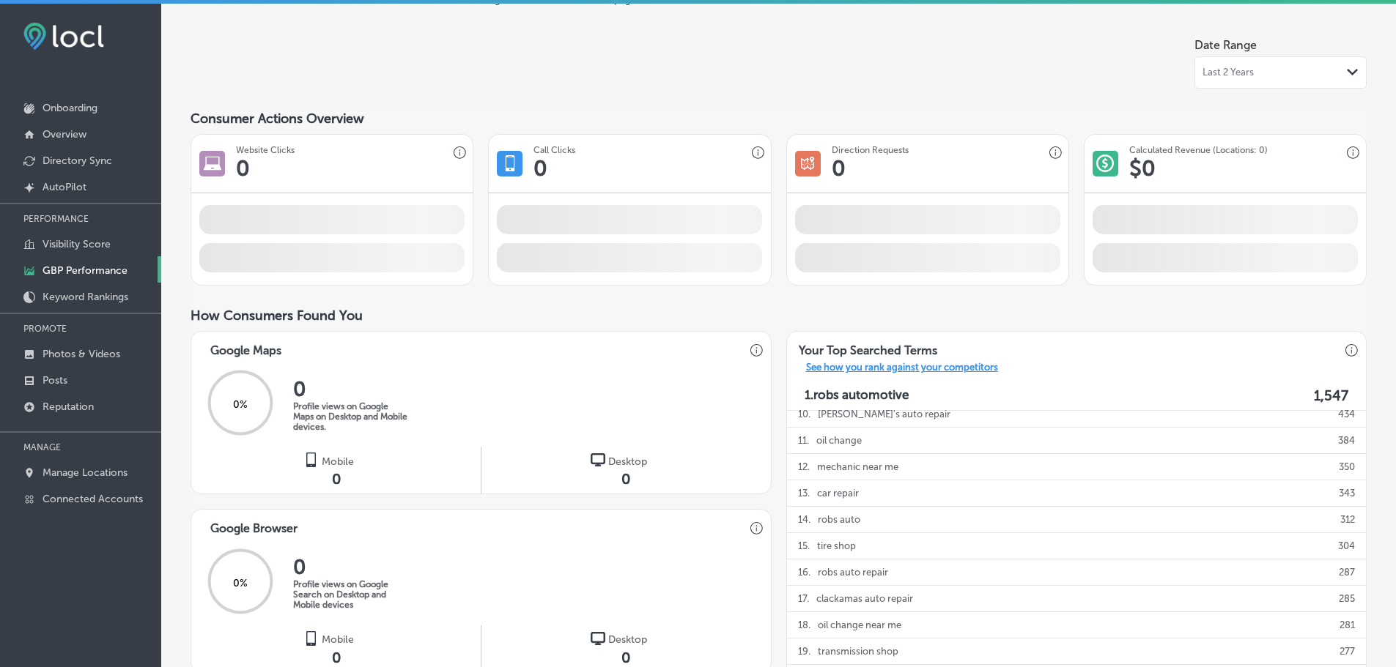
click at [853, 371] on p "See how you rank against your competitors" at bounding box center [901, 369] width 215 height 15
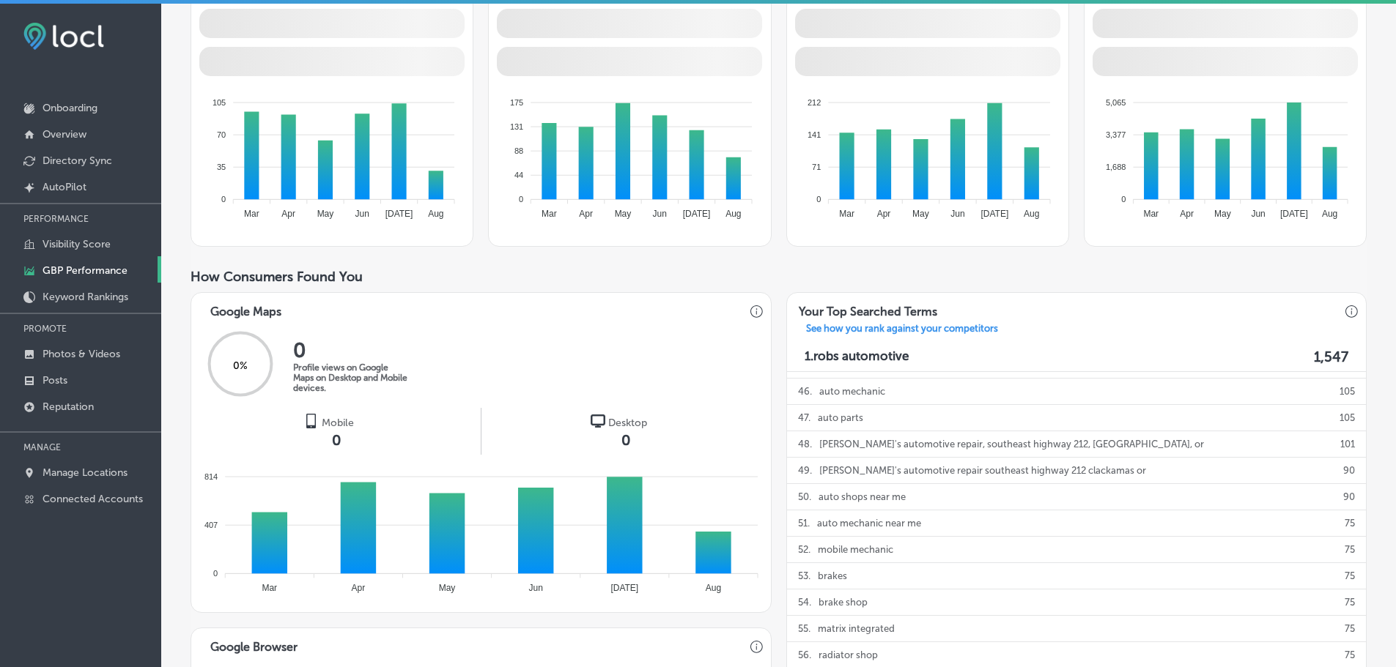
scroll to position [0, 0]
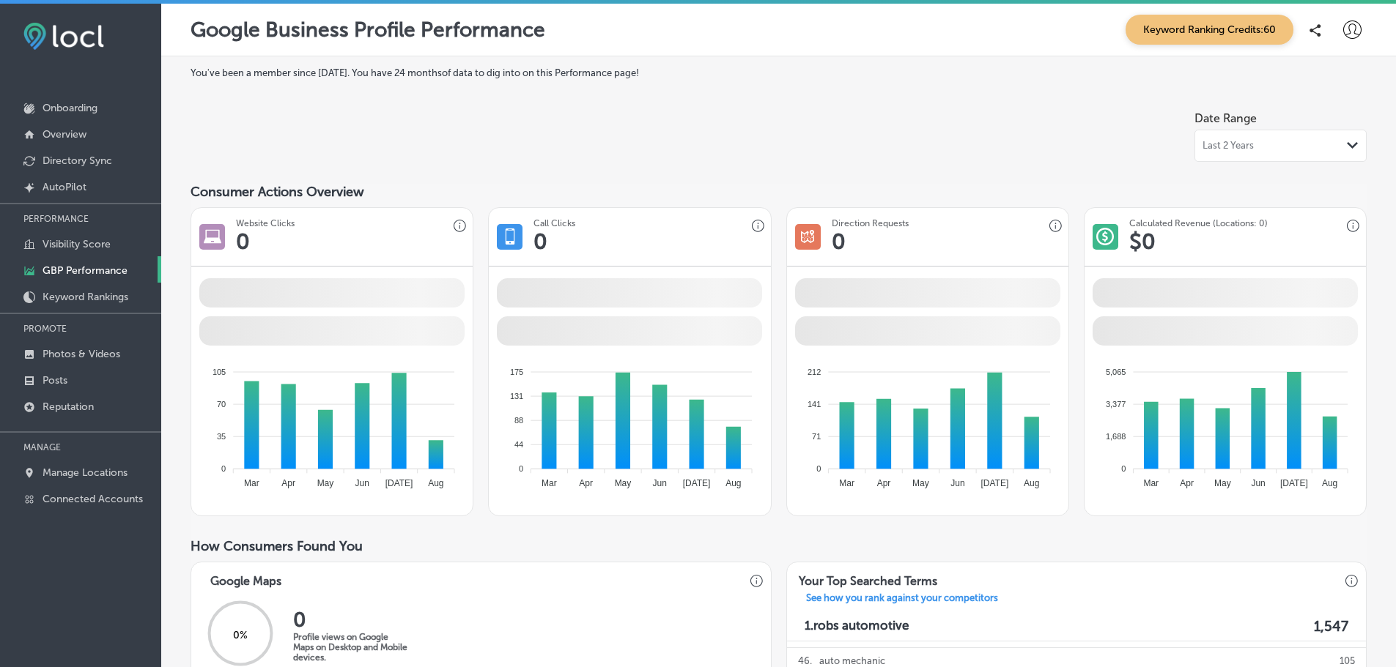
click at [1262, 149] on div "Last 2 Years Path Created with Sketch." at bounding box center [1280, 146] width 156 height 12
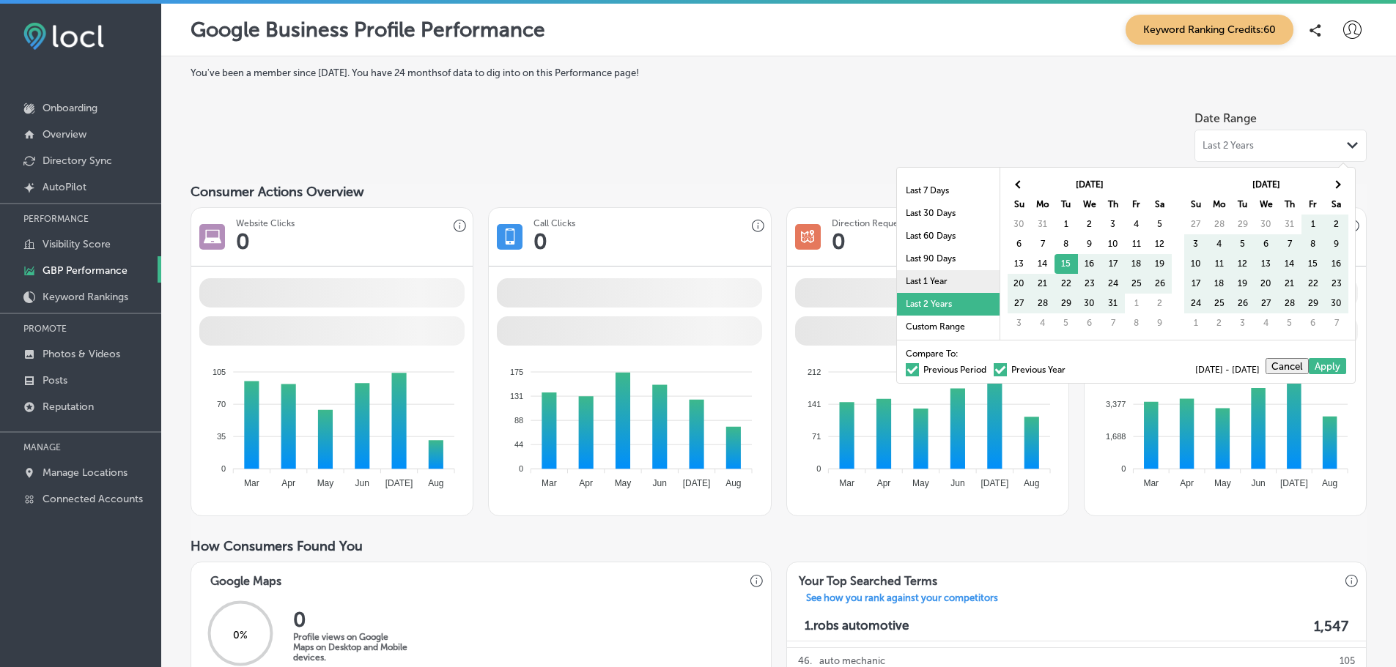
click at [941, 277] on li "Last 1 Year" at bounding box center [948, 281] width 103 height 23
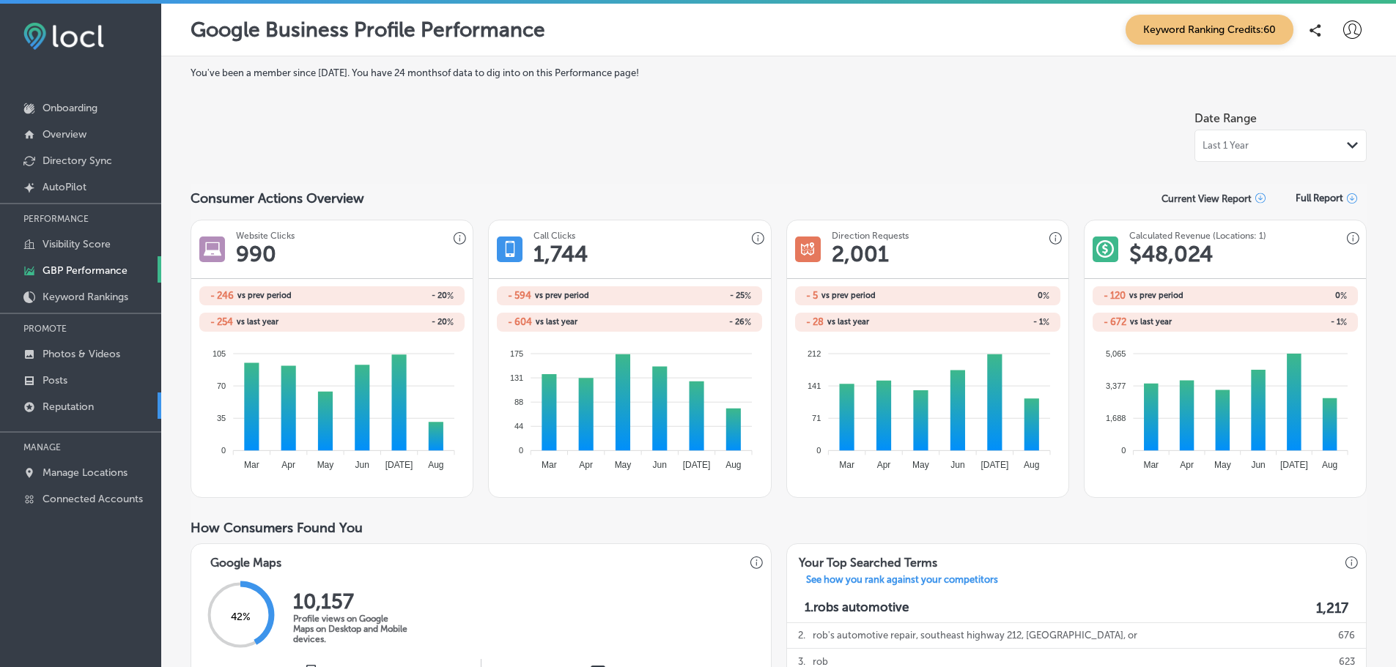
click at [66, 410] on p "Reputation" at bounding box center [67, 407] width 51 height 12
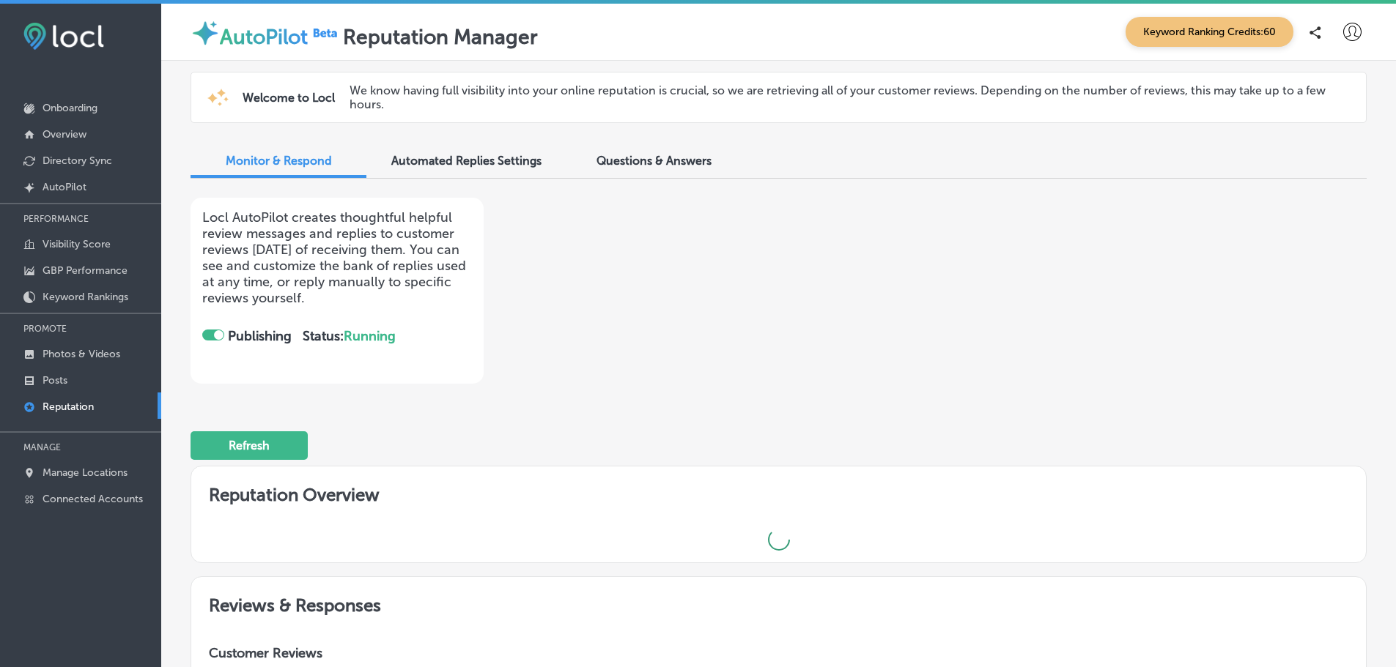
checkbox input "true"
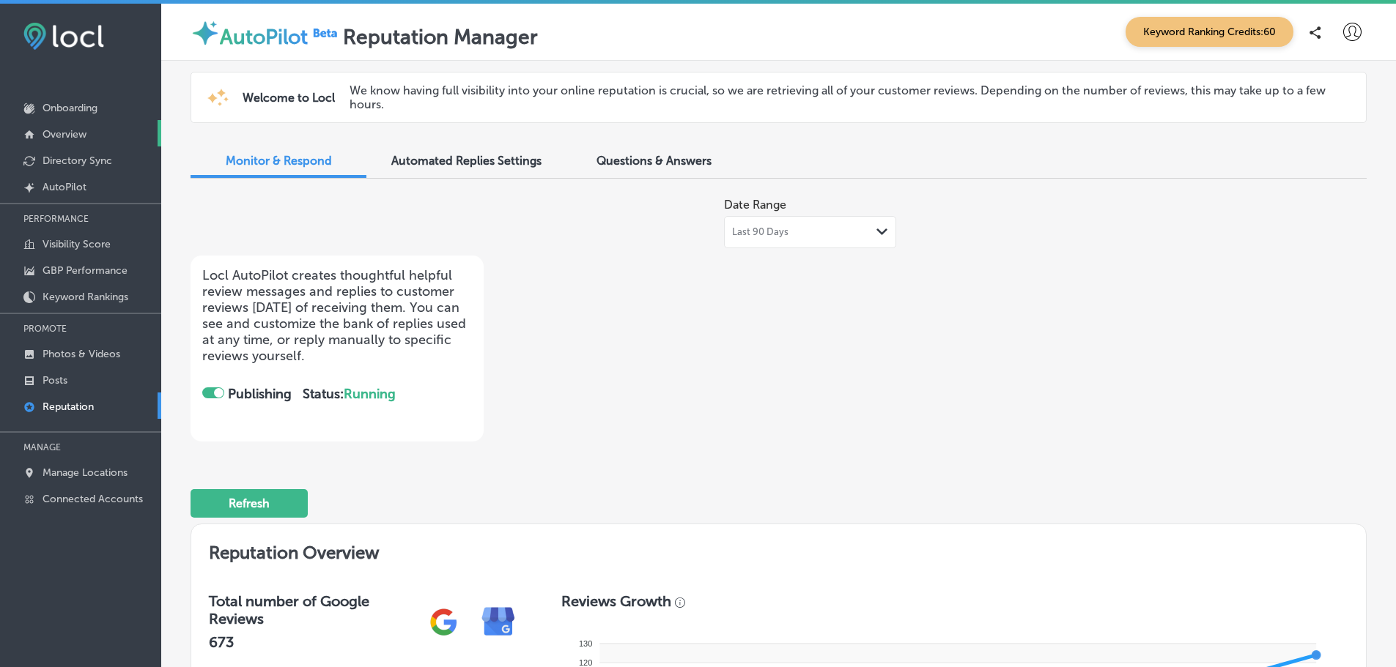
click at [67, 132] on p "Overview" at bounding box center [64, 134] width 44 height 12
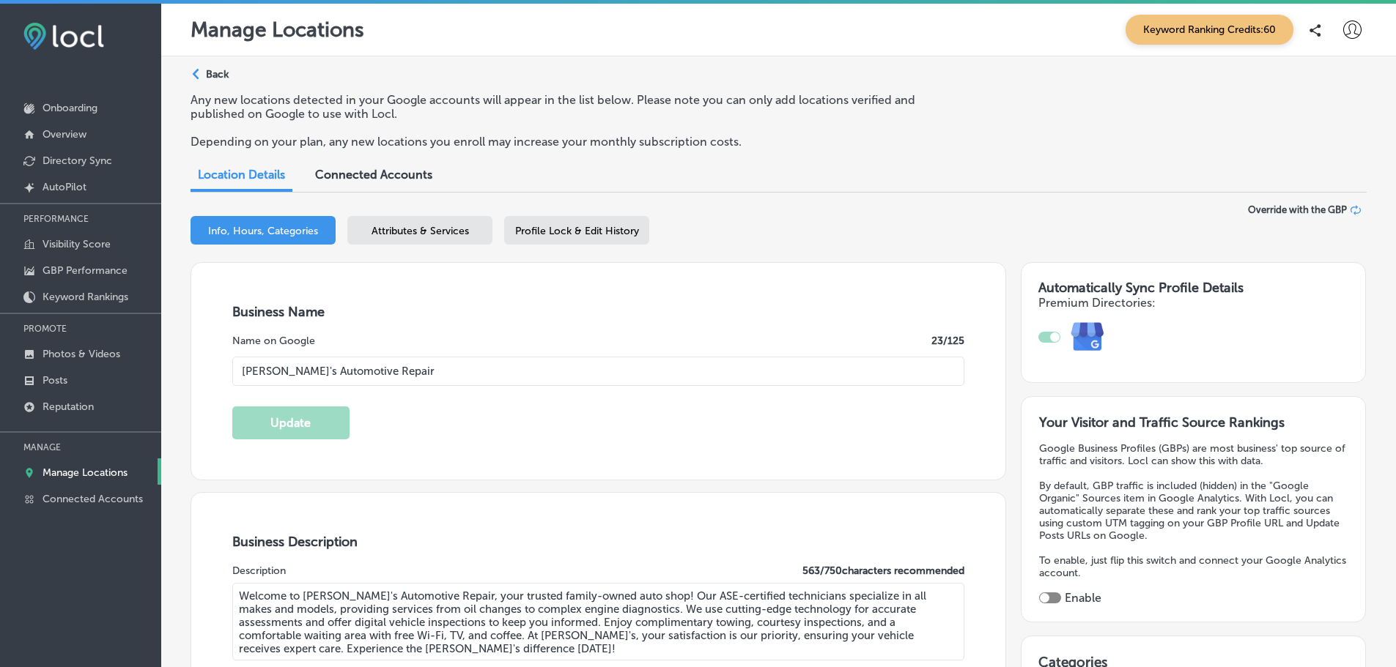
select select "US"
